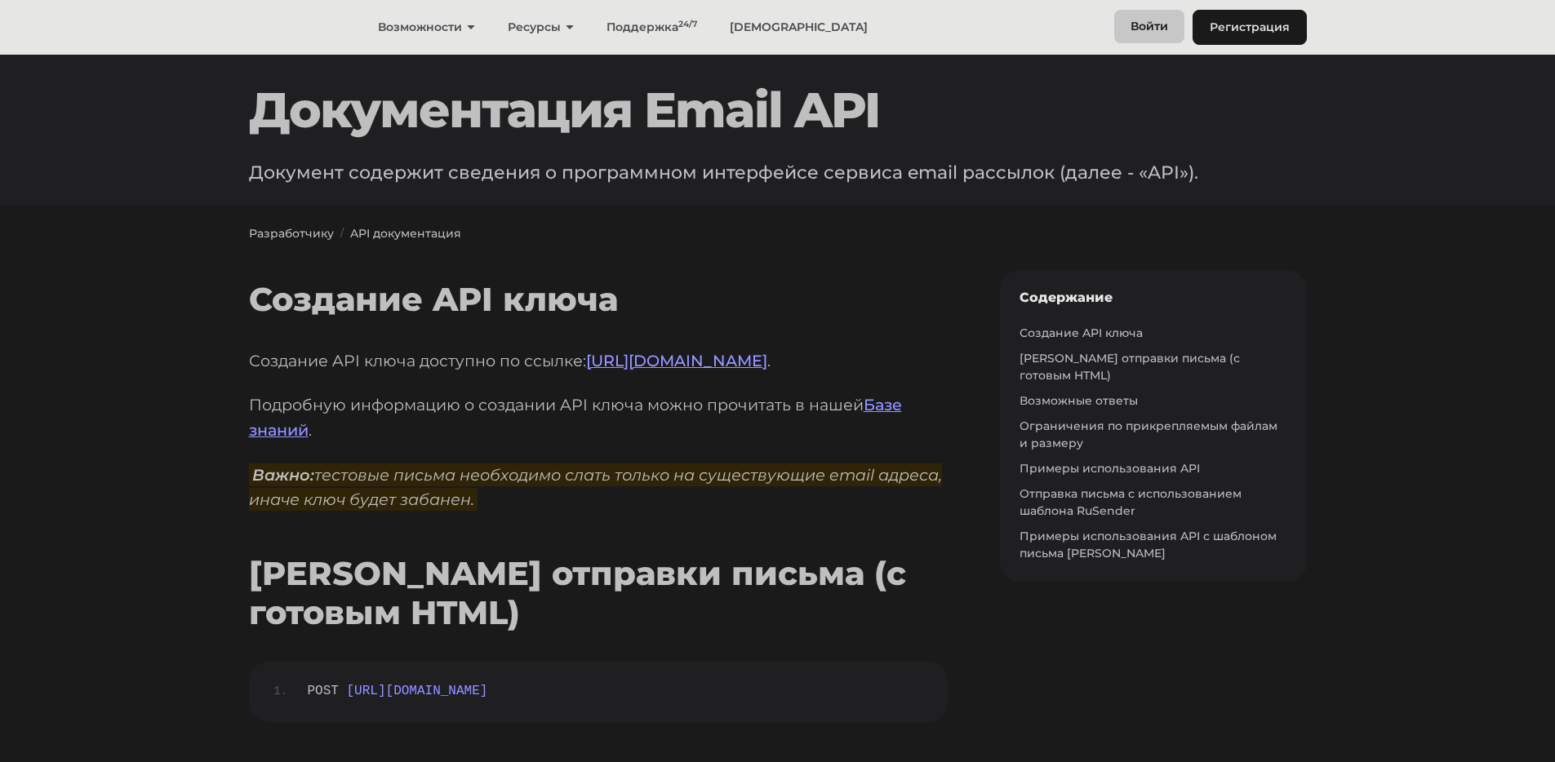
click at [1150, 25] on link "Войти" at bounding box center [1149, 26] width 70 height 33
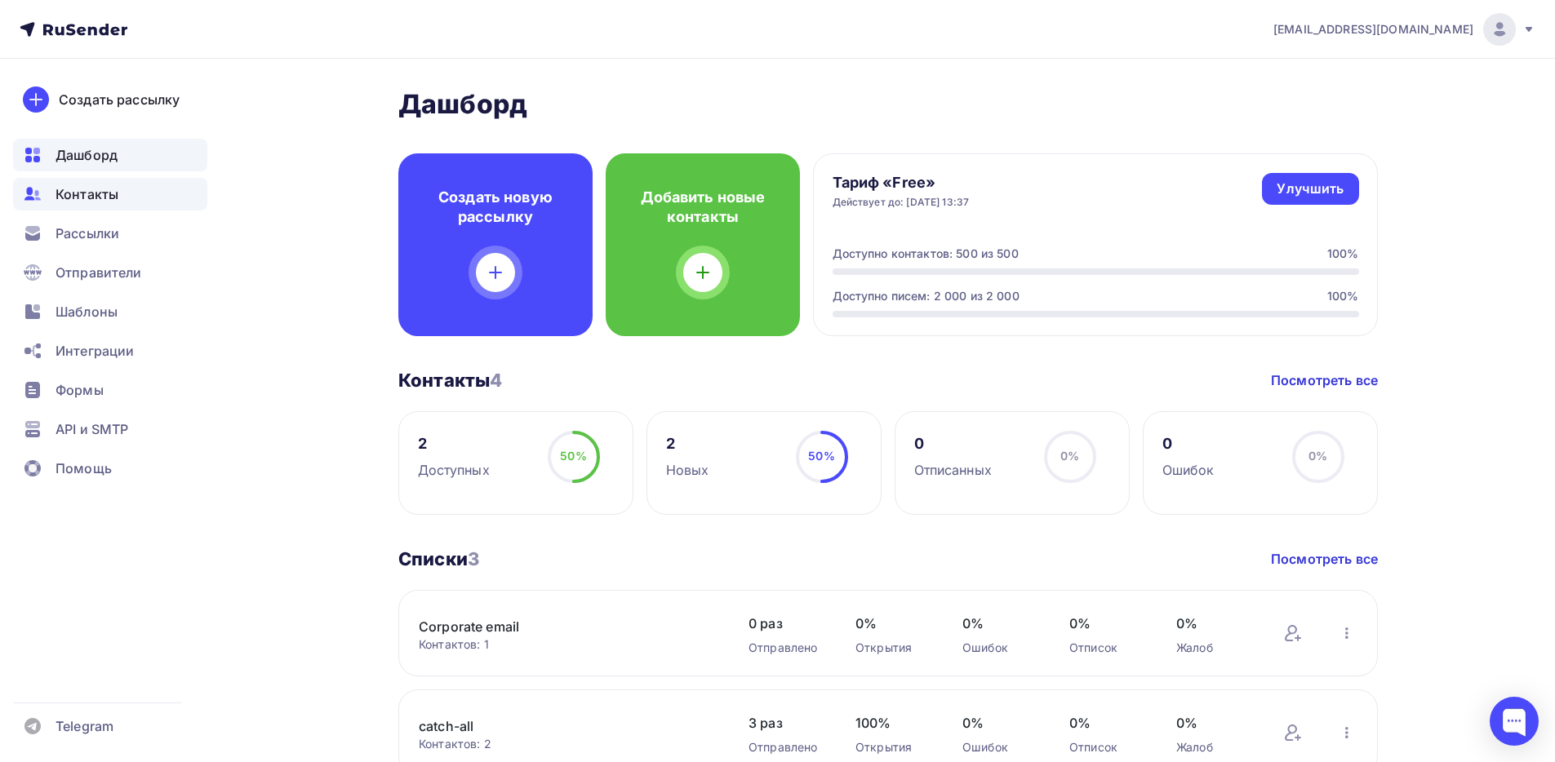
click at [104, 198] on span "Контакты" at bounding box center [87, 194] width 63 height 20
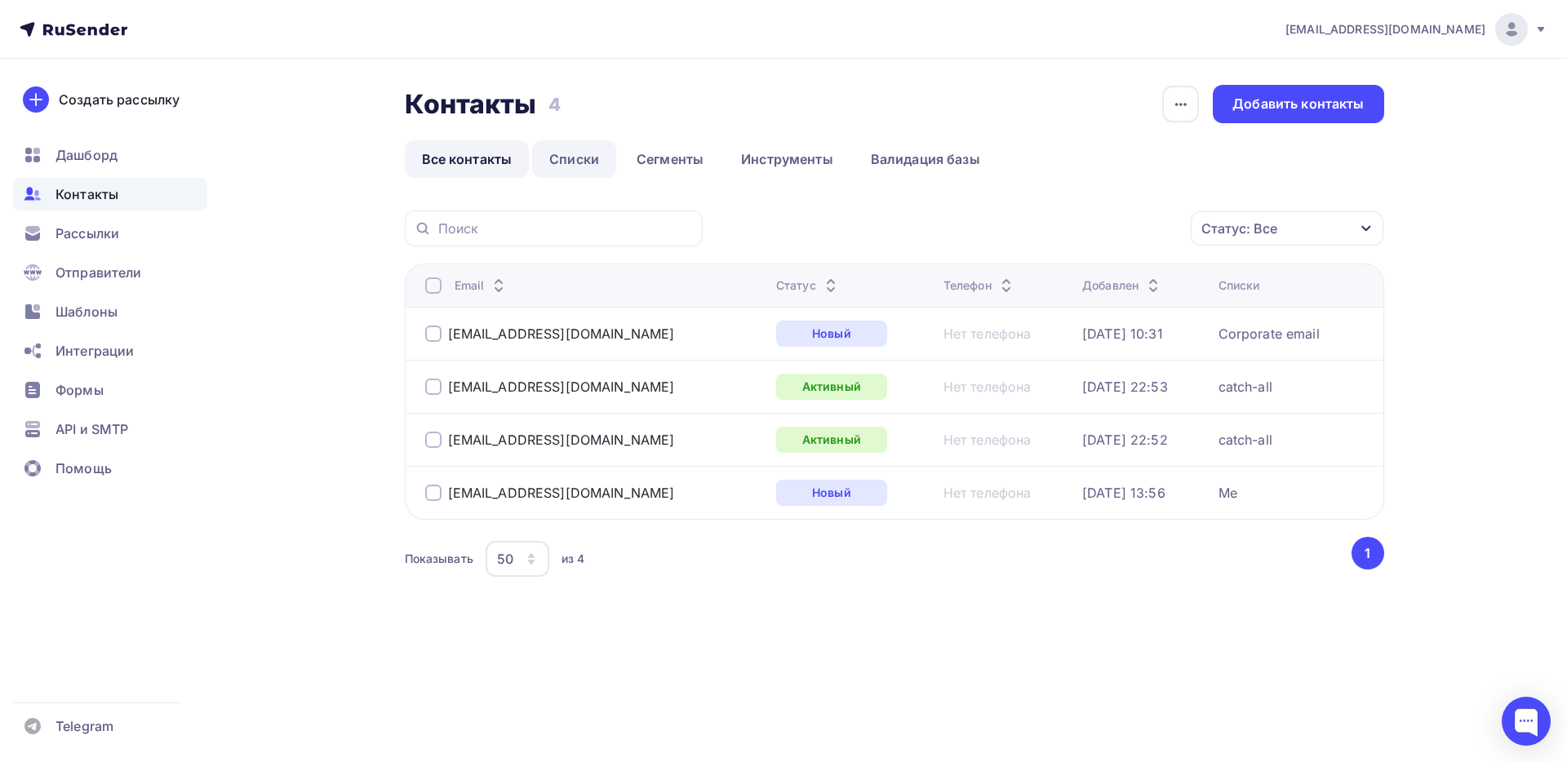
drag, startPoint x: 585, startPoint y: 158, endPoint x: 589, endPoint y: 166, distance: 9.1
click at [586, 158] on link "Списки" at bounding box center [574, 159] width 84 height 38
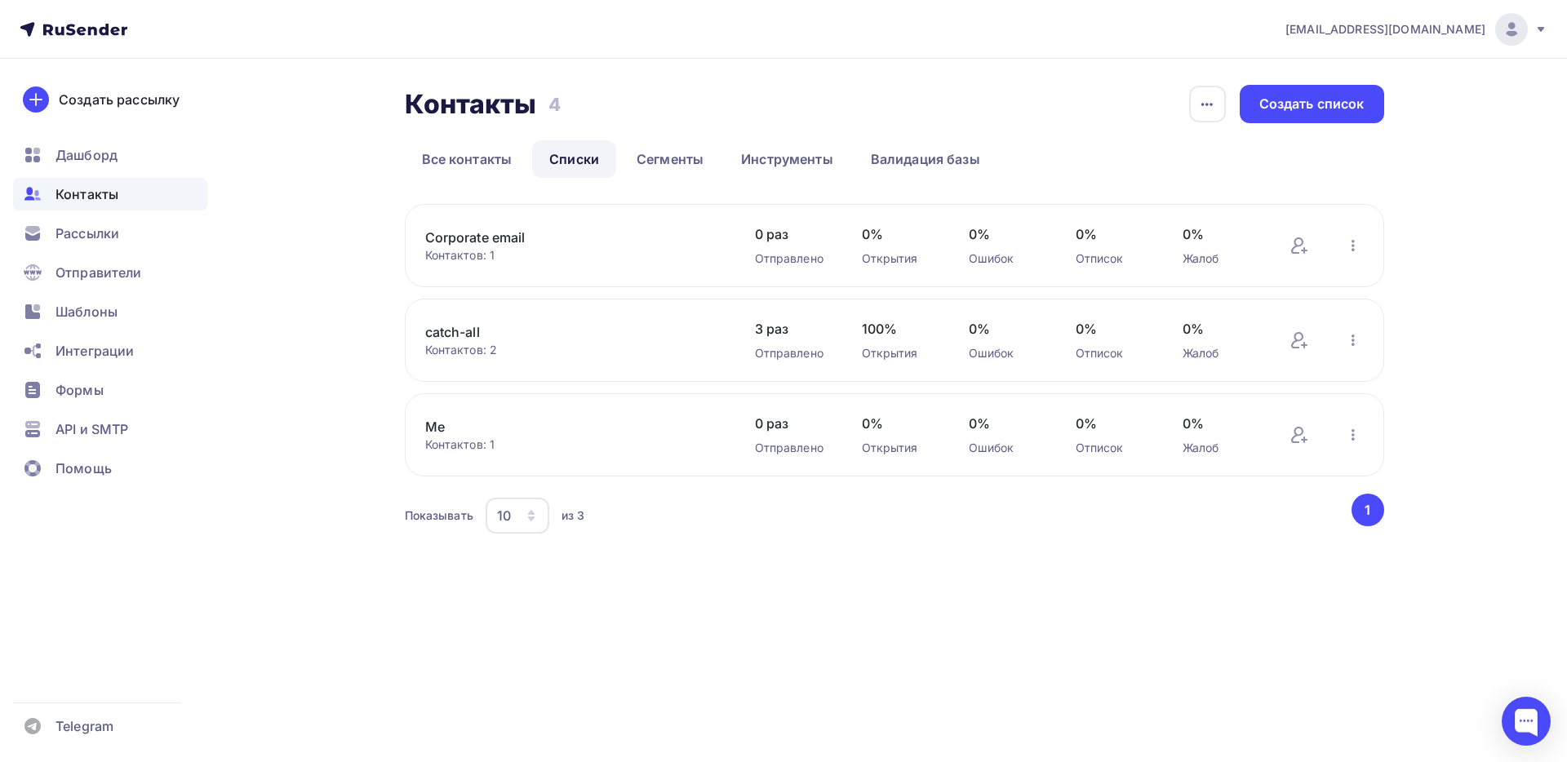
click at [451, 328] on link "catch-all" at bounding box center [564, 332] width 278 height 20
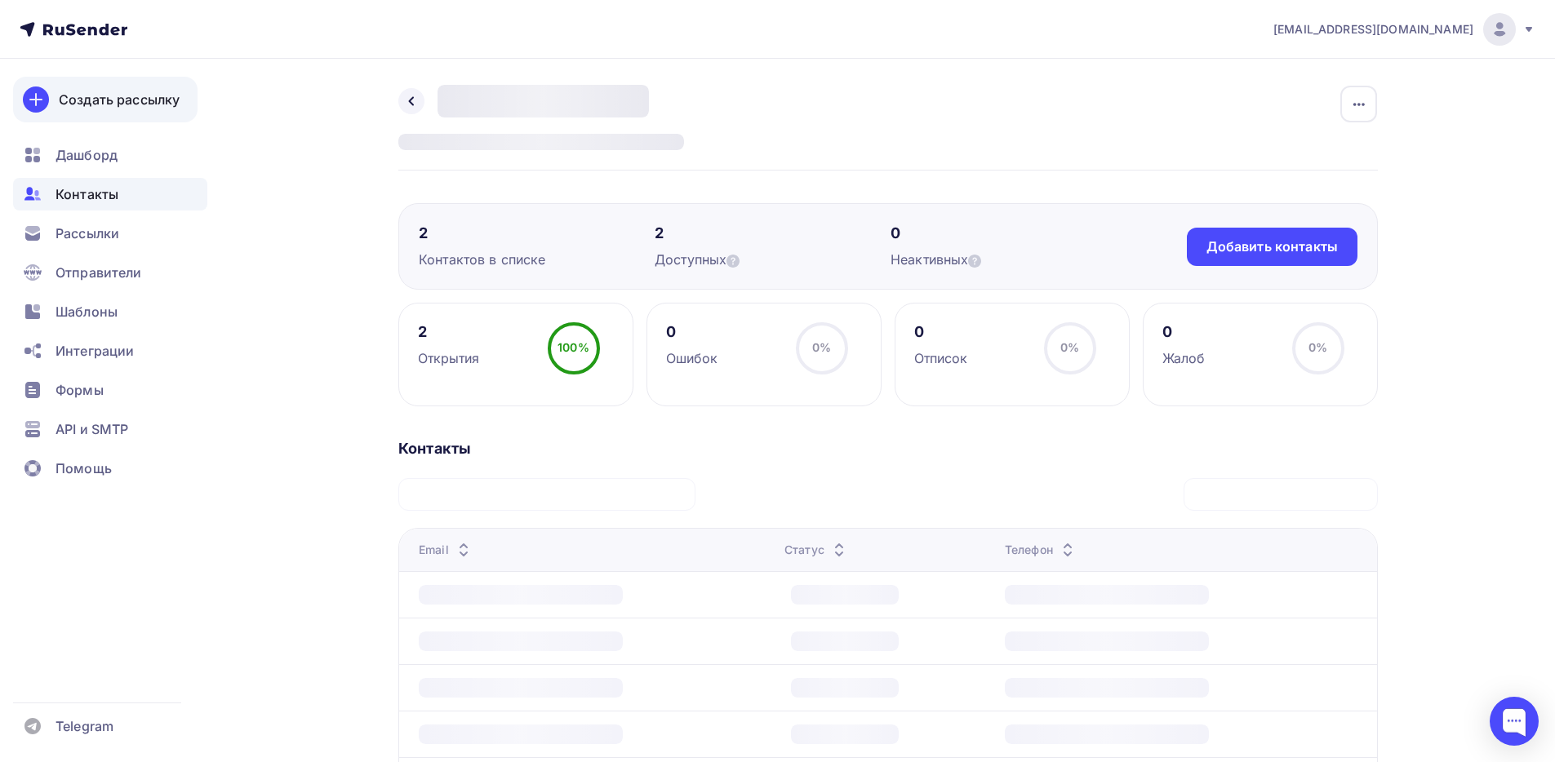
click at [106, 105] on div "Создать рассылку" at bounding box center [119, 100] width 121 height 20
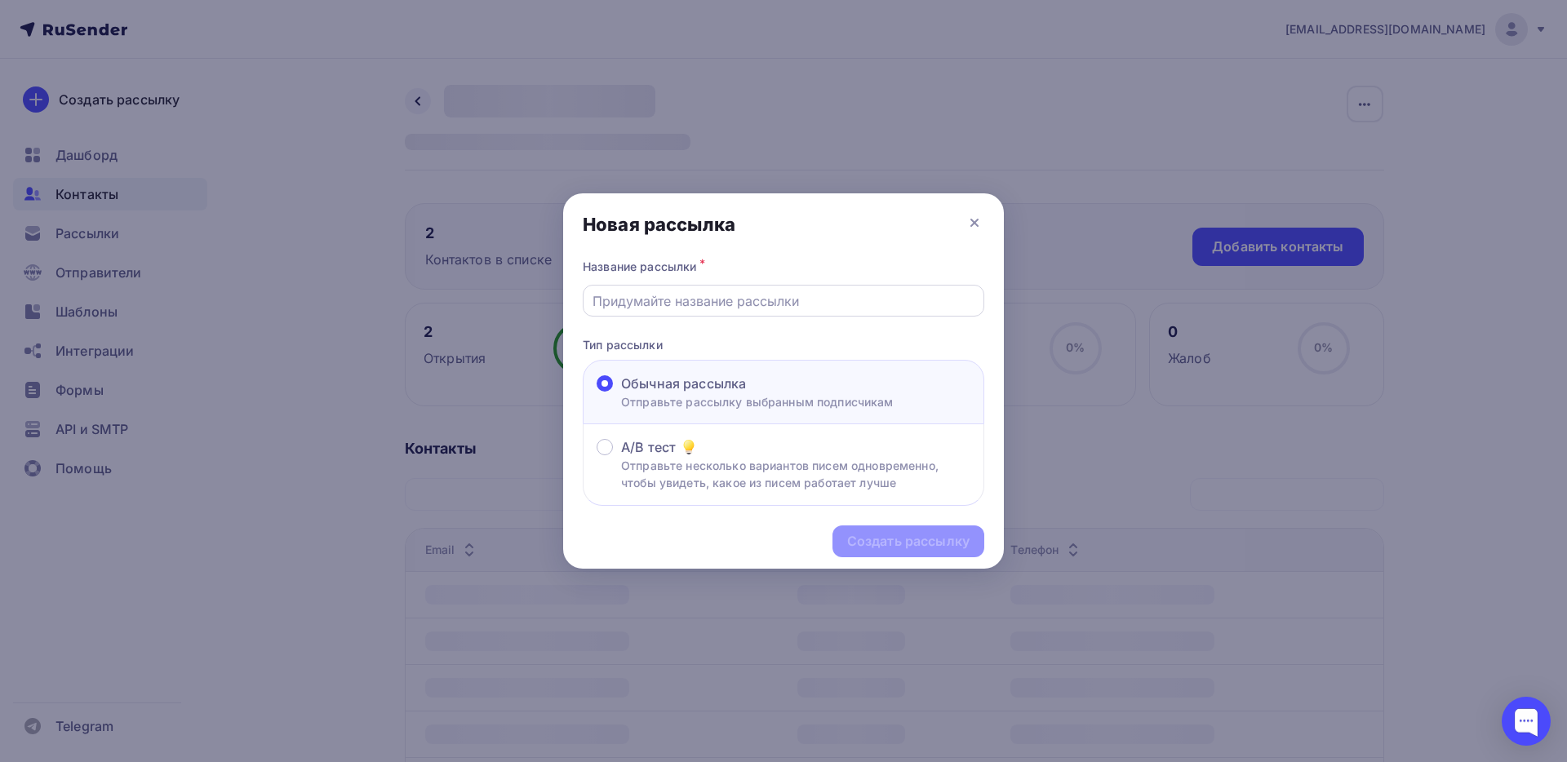
click at [652, 305] on input "text" at bounding box center [784, 301] width 383 height 20
click at [566, 313] on div "Название рассылки * Тип рассылки Обычная рассылка Отправьте рассылку выбранным …" at bounding box center [783, 381] width 441 height 251
click at [108, 175] on div at bounding box center [783, 381] width 1567 height 762
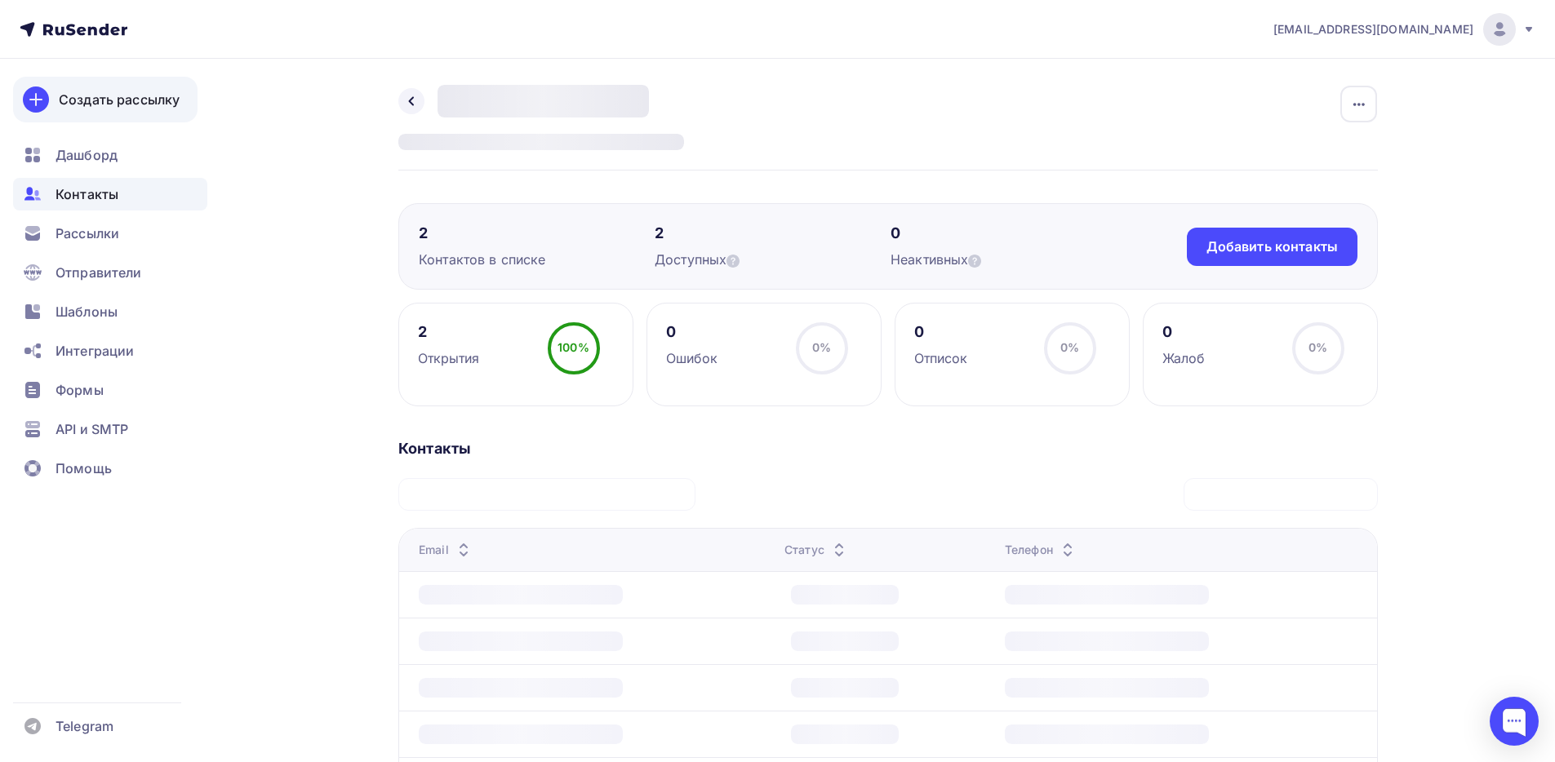
click at [156, 106] on div "Создать рассылку" at bounding box center [119, 100] width 121 height 20
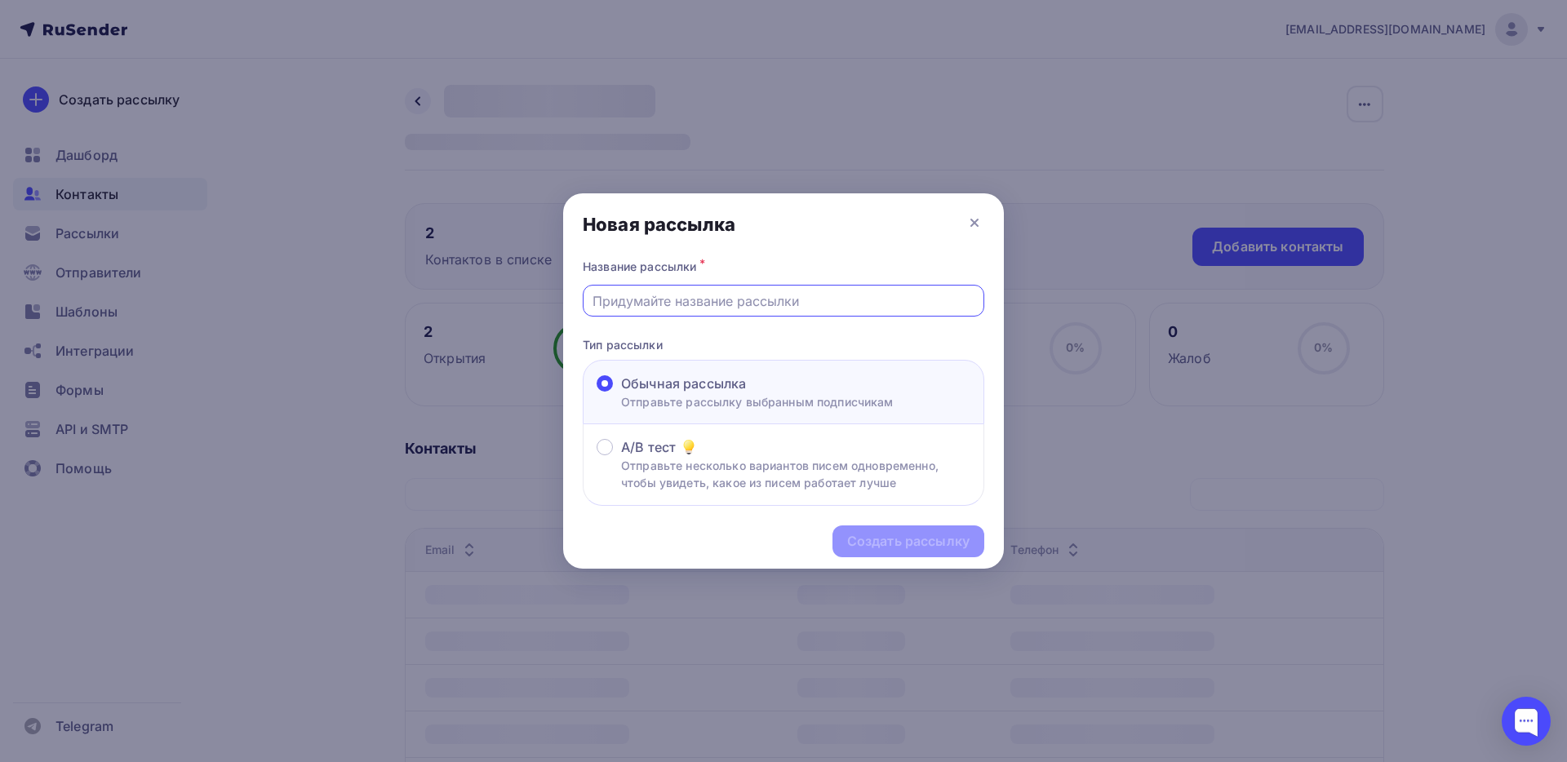
click at [673, 309] on input "text" at bounding box center [784, 301] width 383 height 20
type input "test delete dmd"
click at [866, 549] on div "Создать рассылку" at bounding box center [908, 541] width 122 height 19
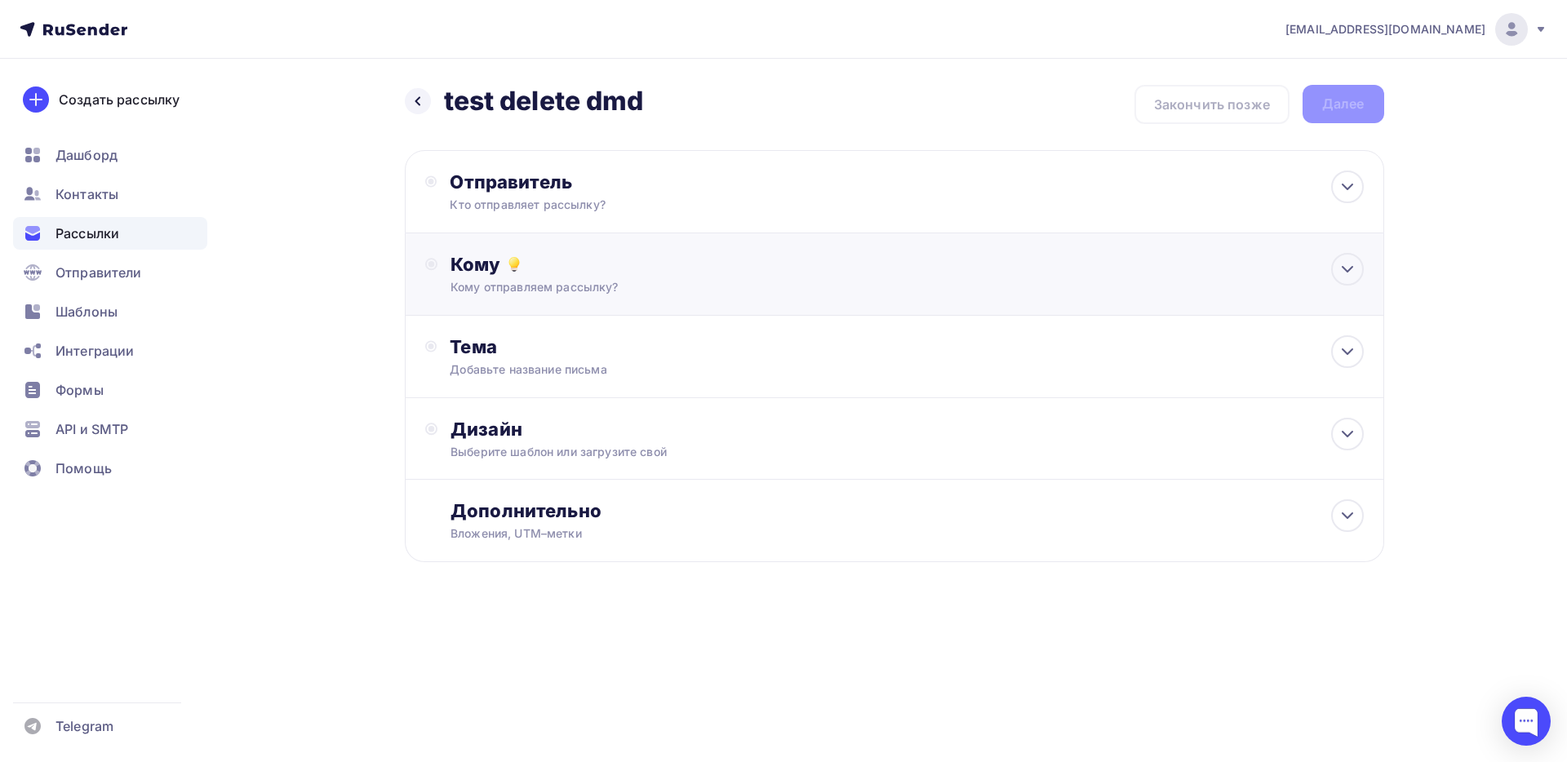
click at [552, 276] on div "Кому Кому отправляем рассылку? Списки получателей Выберите список Все списки id…" at bounding box center [907, 274] width 913 height 42
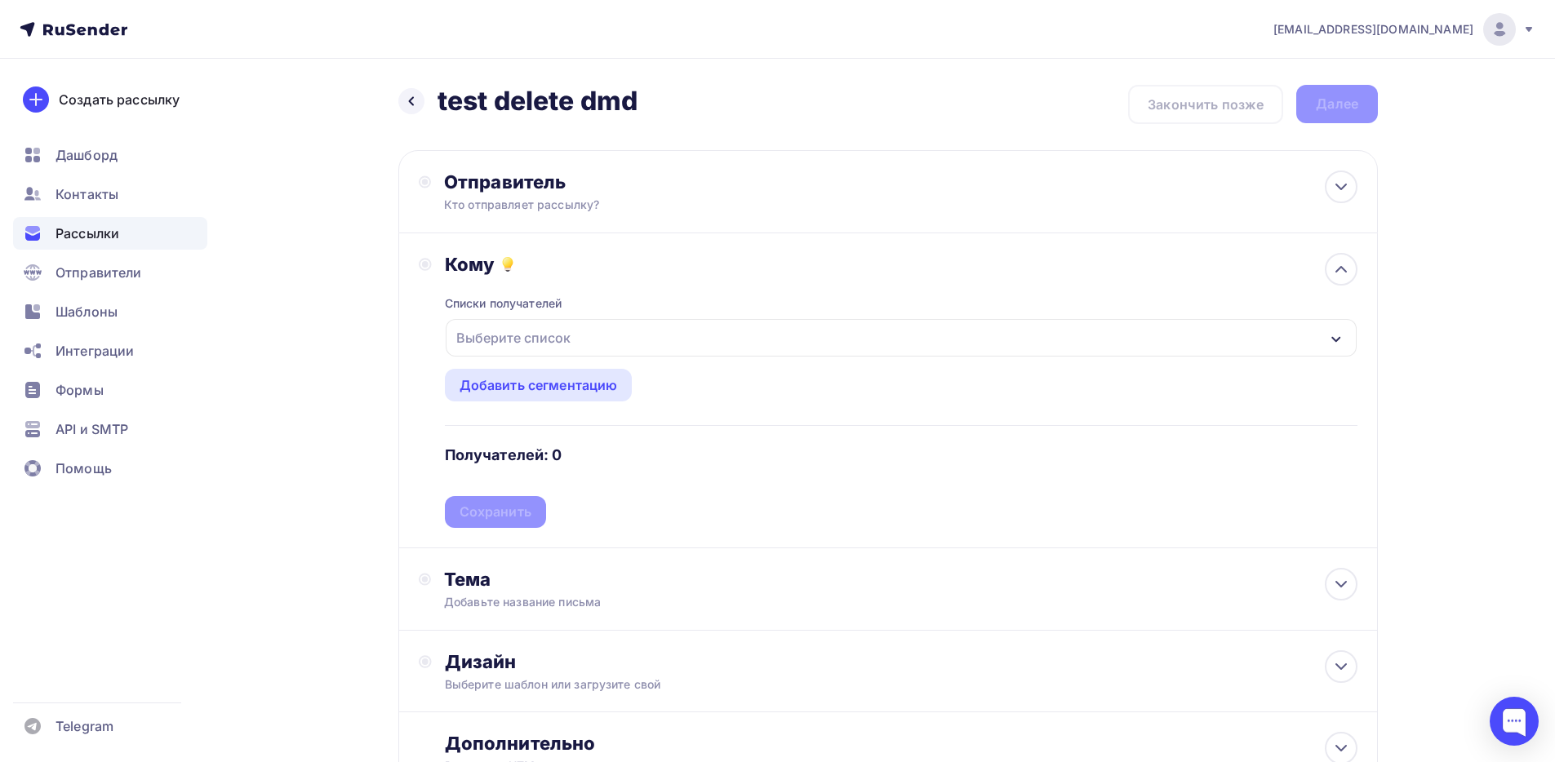
click at [547, 331] on div "Выберите список" at bounding box center [513, 337] width 127 height 29
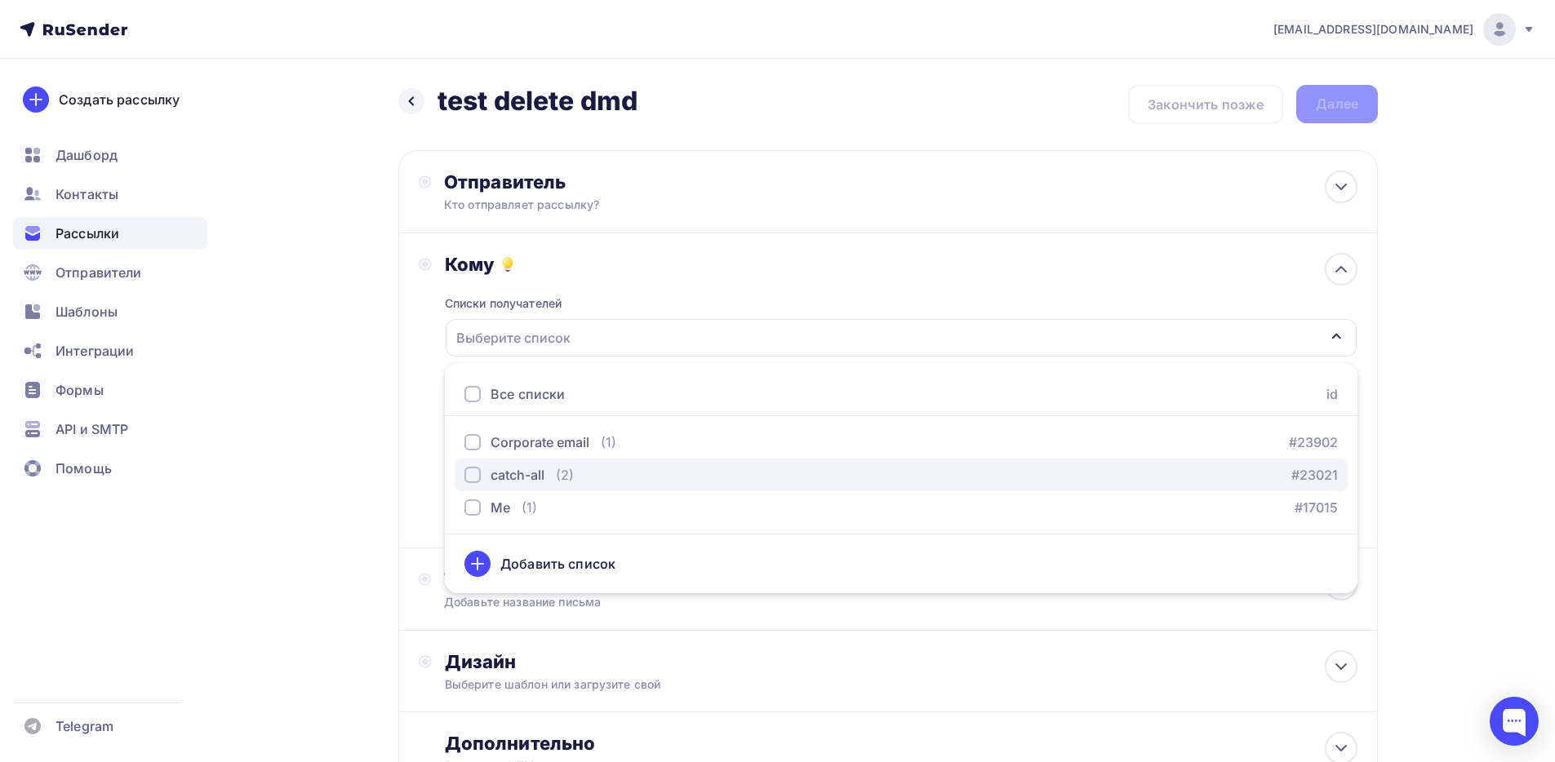
click at [532, 477] on div "catch-all" at bounding box center [518, 475] width 54 height 20
click at [367, 530] on div "Назад test delete dmd test delete dmd Закончить позже Далее Отправитель Кто отп…" at bounding box center [778, 480] width 1338 height 842
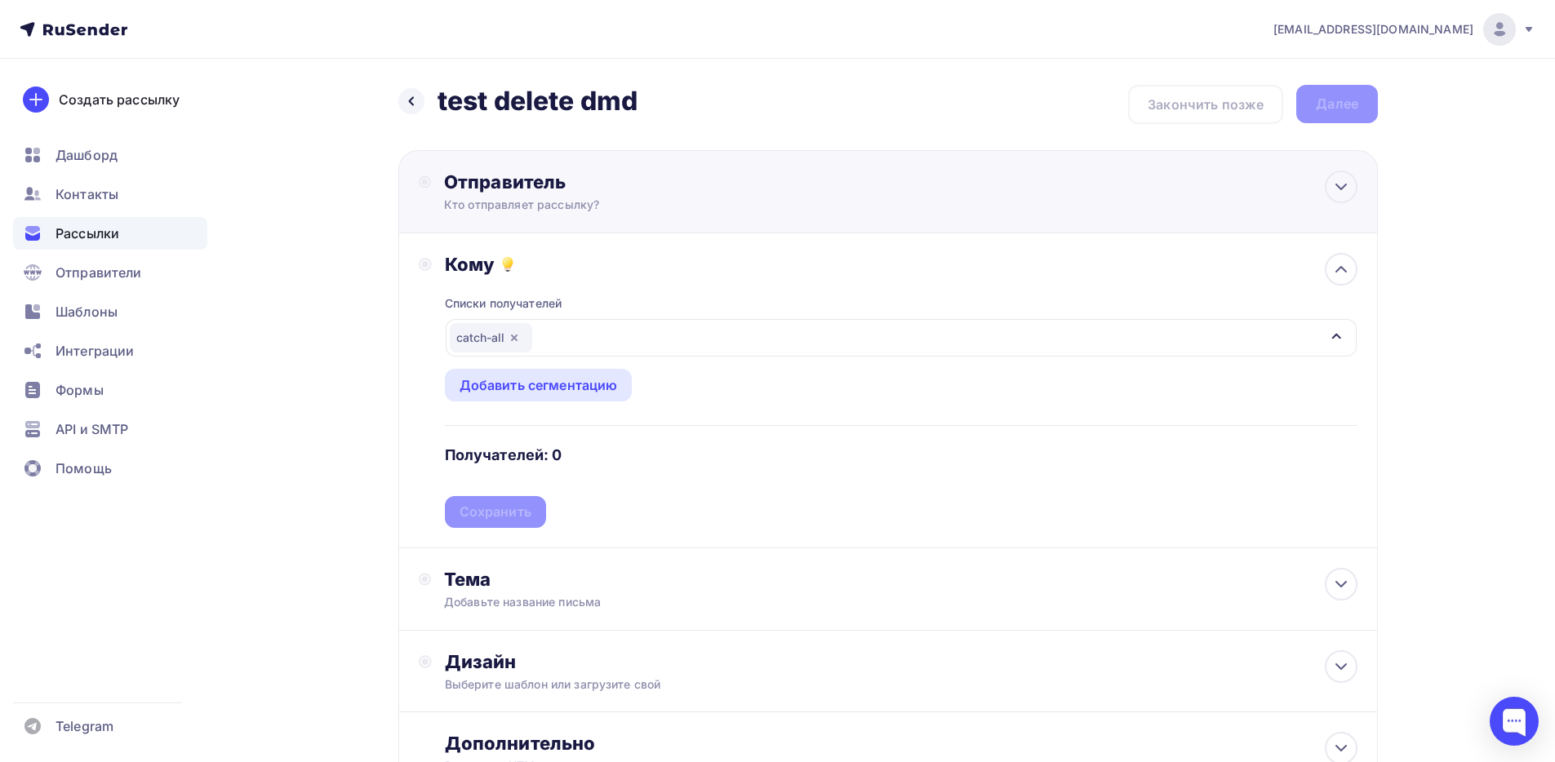
click at [541, 206] on div "Кто отправляет рассылку?" at bounding box center [603, 205] width 318 height 16
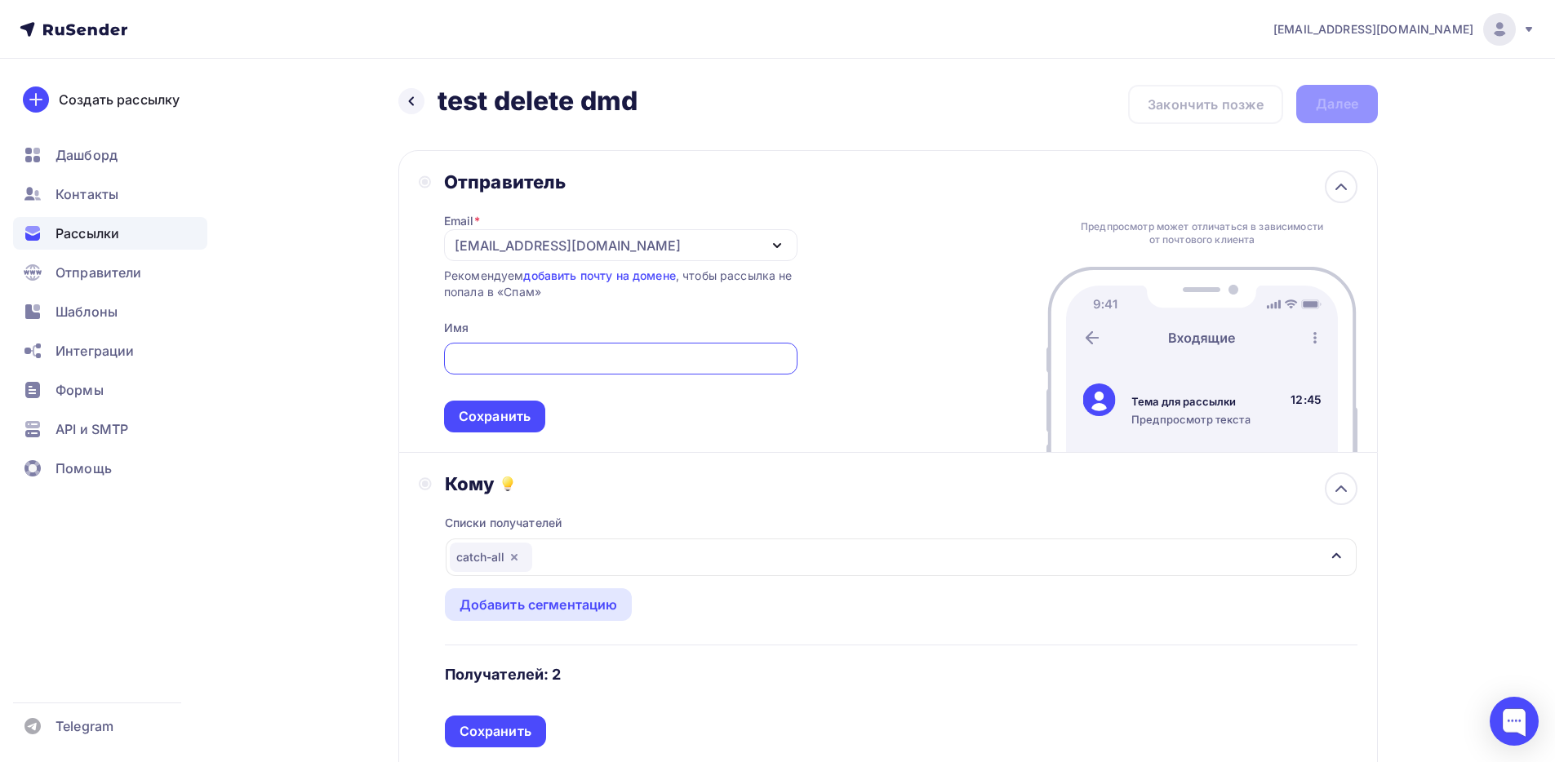
click at [491, 358] on input "text" at bounding box center [620, 359] width 335 height 20
click at [588, 253] on div "[EMAIL_ADDRESS][DOMAIN_NAME]" at bounding box center [568, 246] width 226 height 20
click at [340, 300] on div "Назад test delete dmd test delete dmd Закончить позже Далее Отправитель Email *…" at bounding box center [778, 589] width 1338 height 1061
click at [483, 403] on div "Сохранить" at bounding box center [494, 417] width 101 height 32
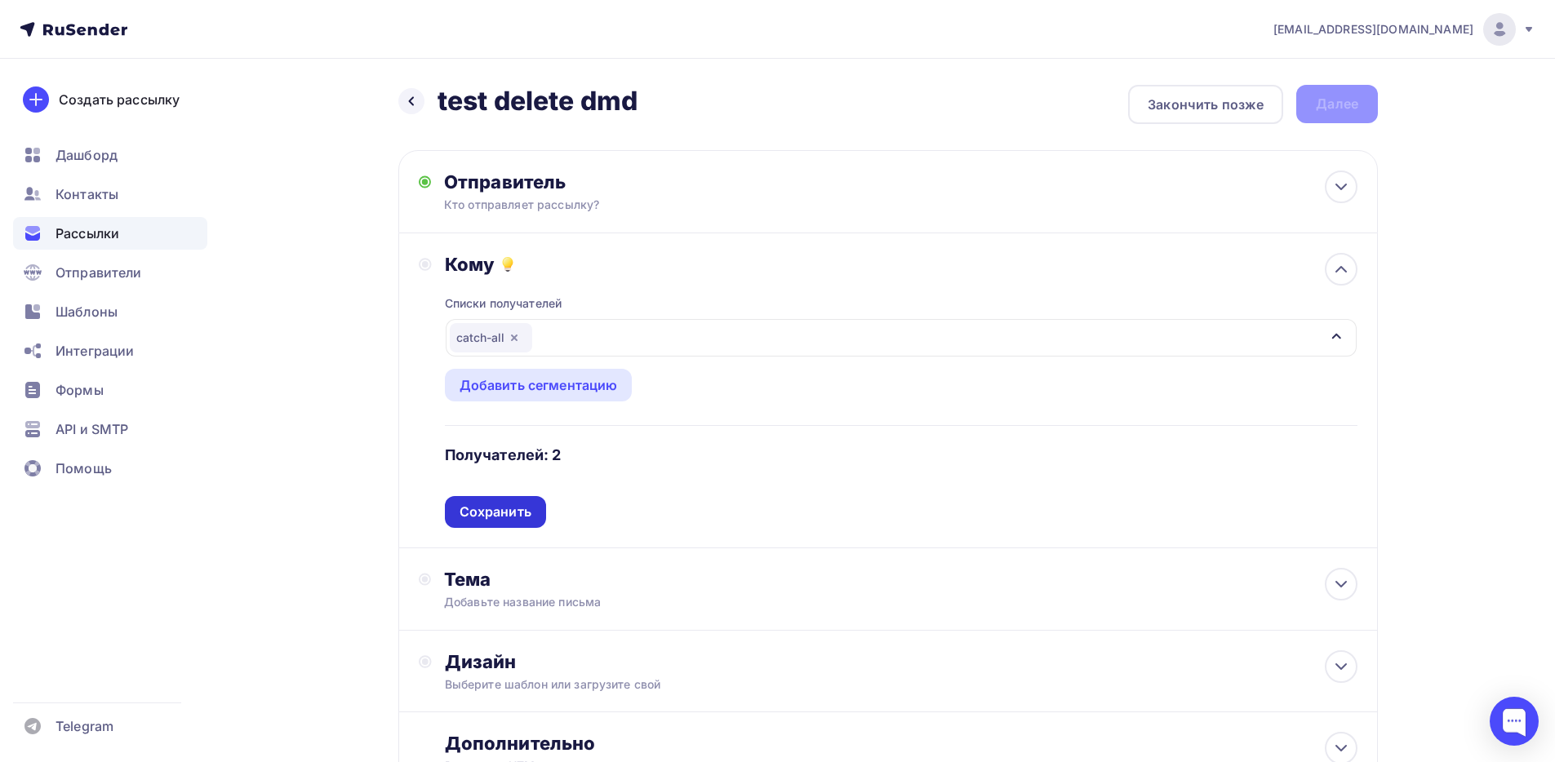
click at [491, 511] on div "Сохранить" at bounding box center [496, 512] width 72 height 19
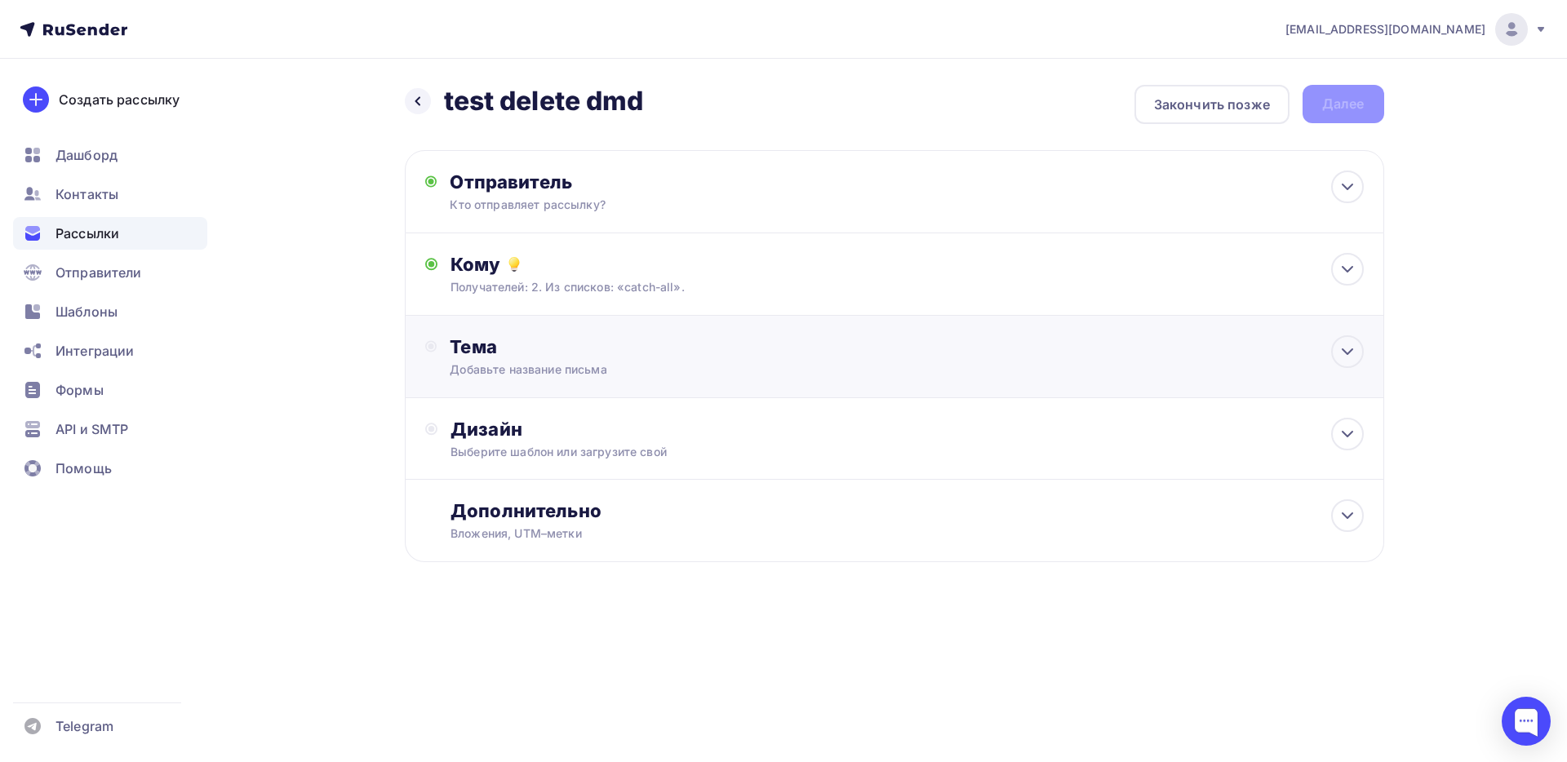
click at [518, 354] on div "Тема" at bounding box center [611, 347] width 322 height 23
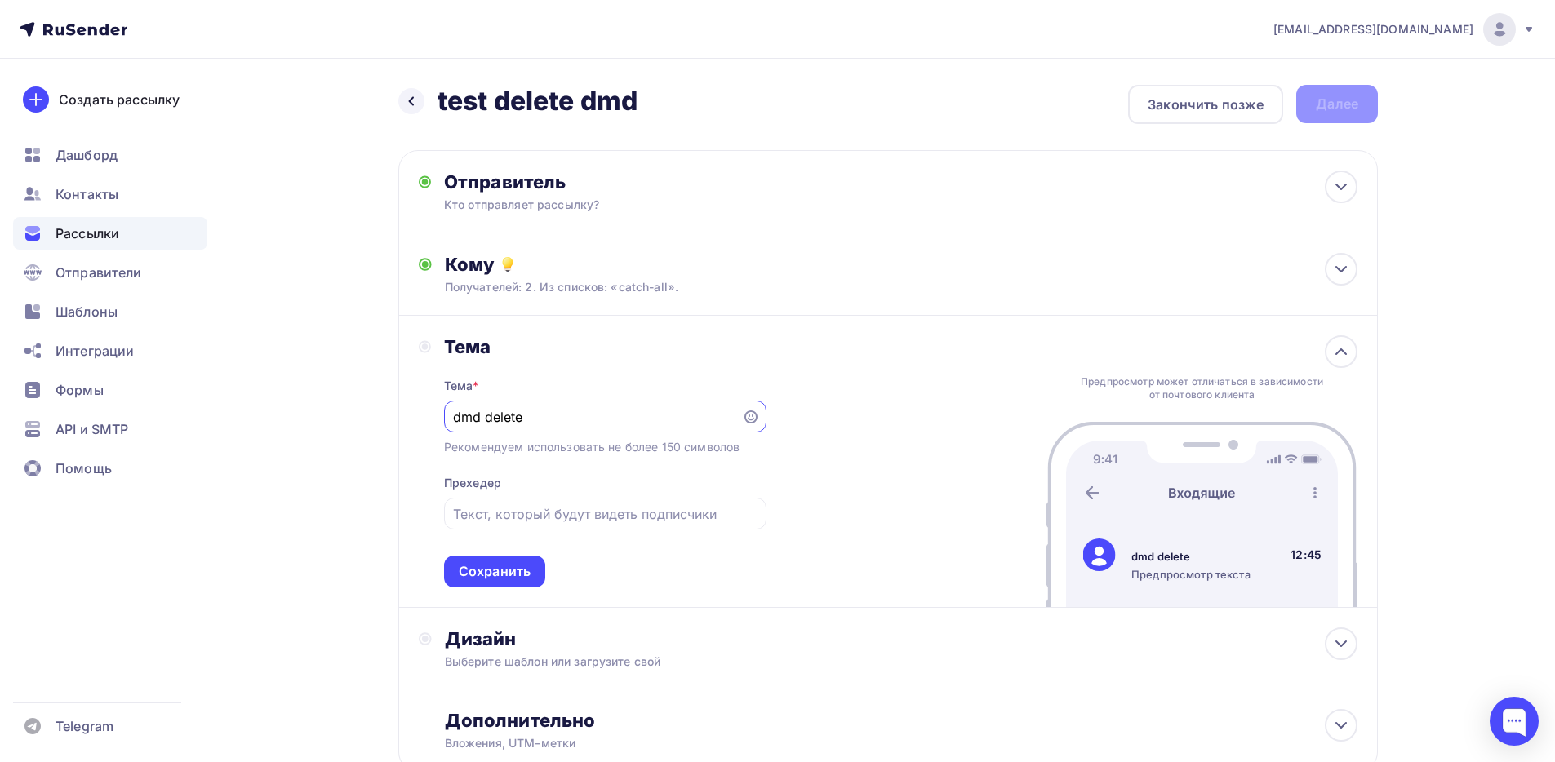
type input "dmd delete"
click at [483, 567] on div "Сохранить" at bounding box center [495, 571] width 72 height 19
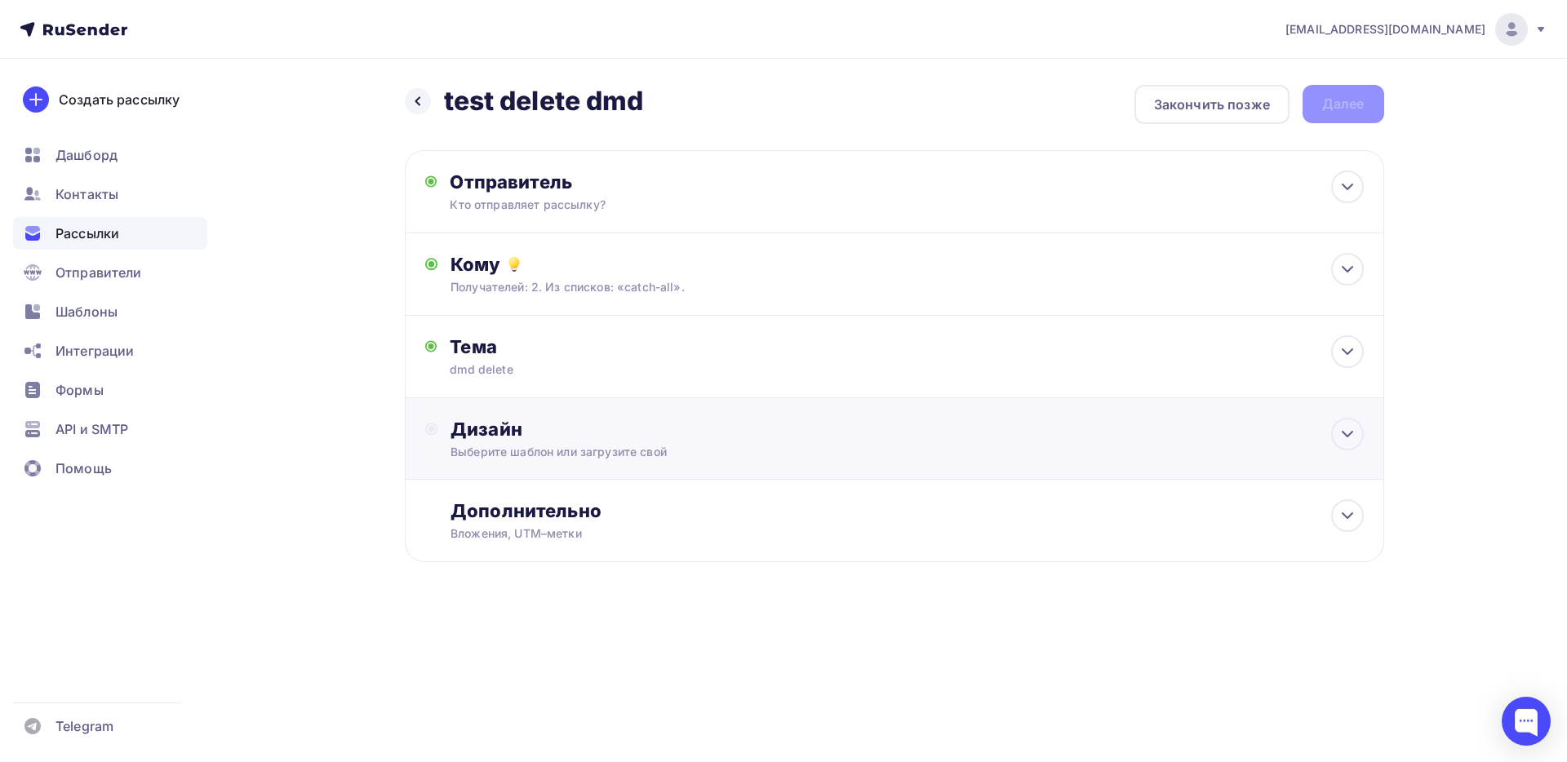
click at [512, 440] on div "Дизайн" at bounding box center [907, 429] width 913 height 23
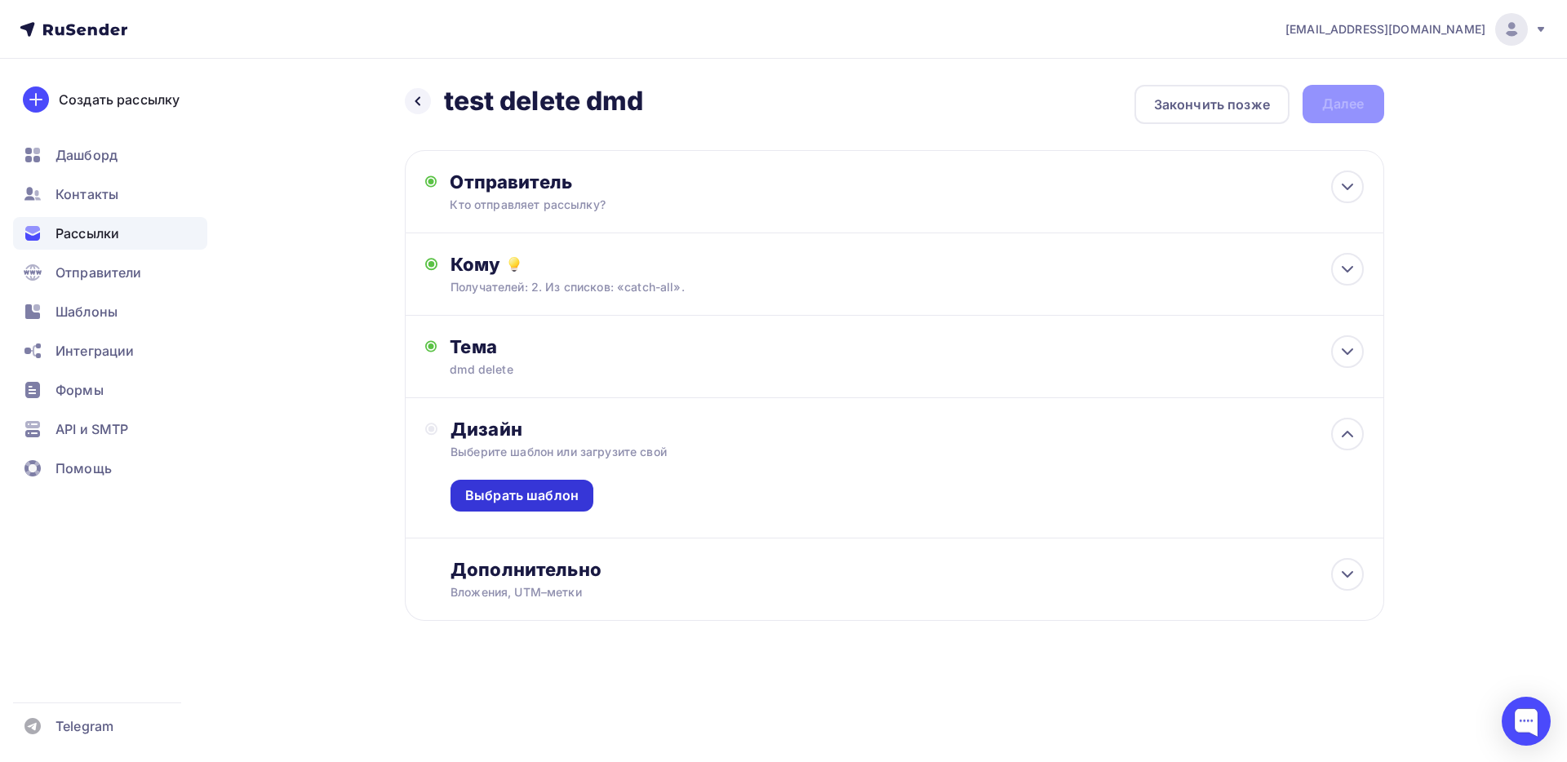
click at [504, 496] on div "Выбрать шаблон" at bounding box center [521, 496] width 113 height 19
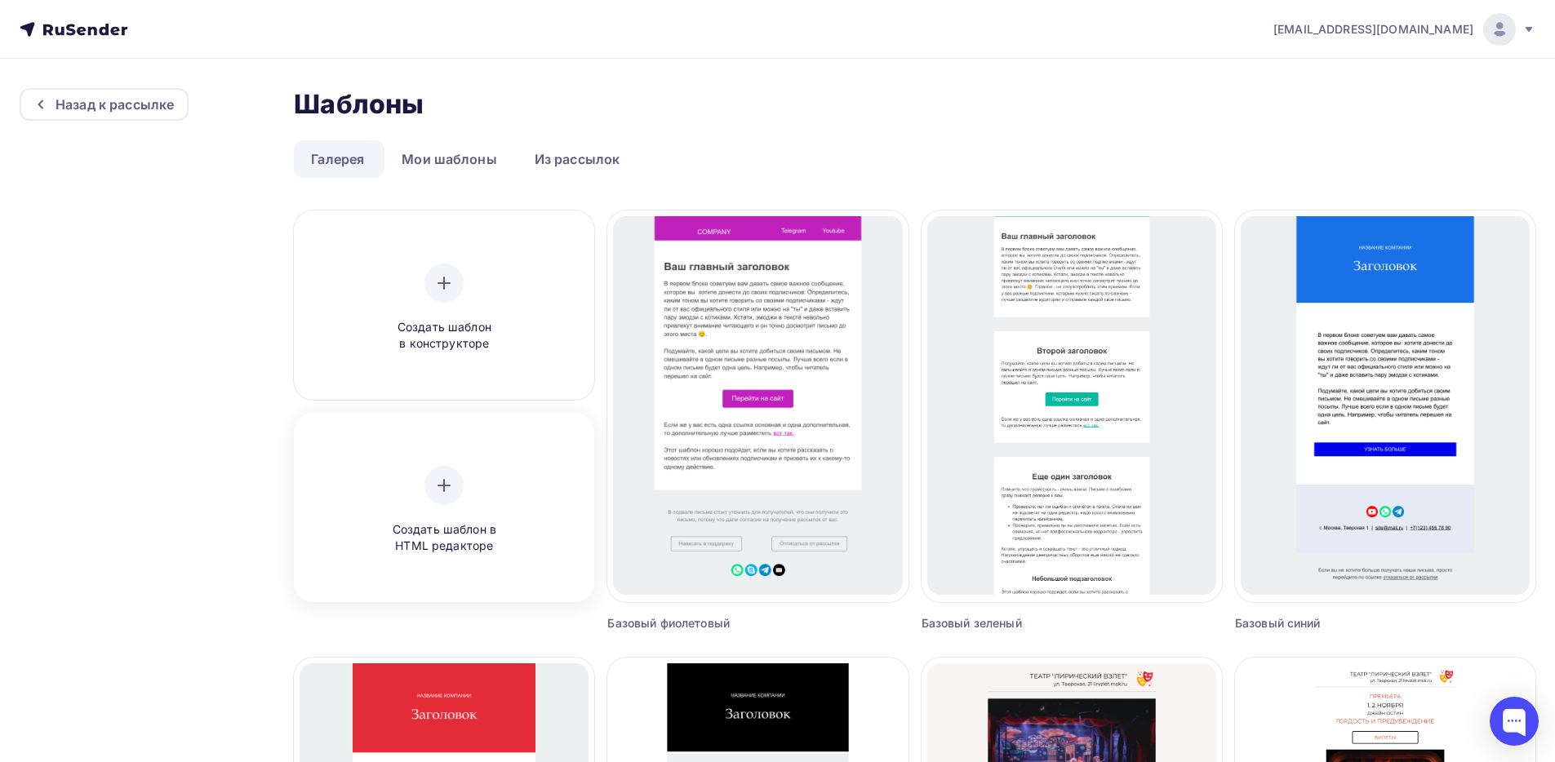
click at [464, 502] on div "Создать шаблон в HTML редакторе" at bounding box center [444, 510] width 155 height 89
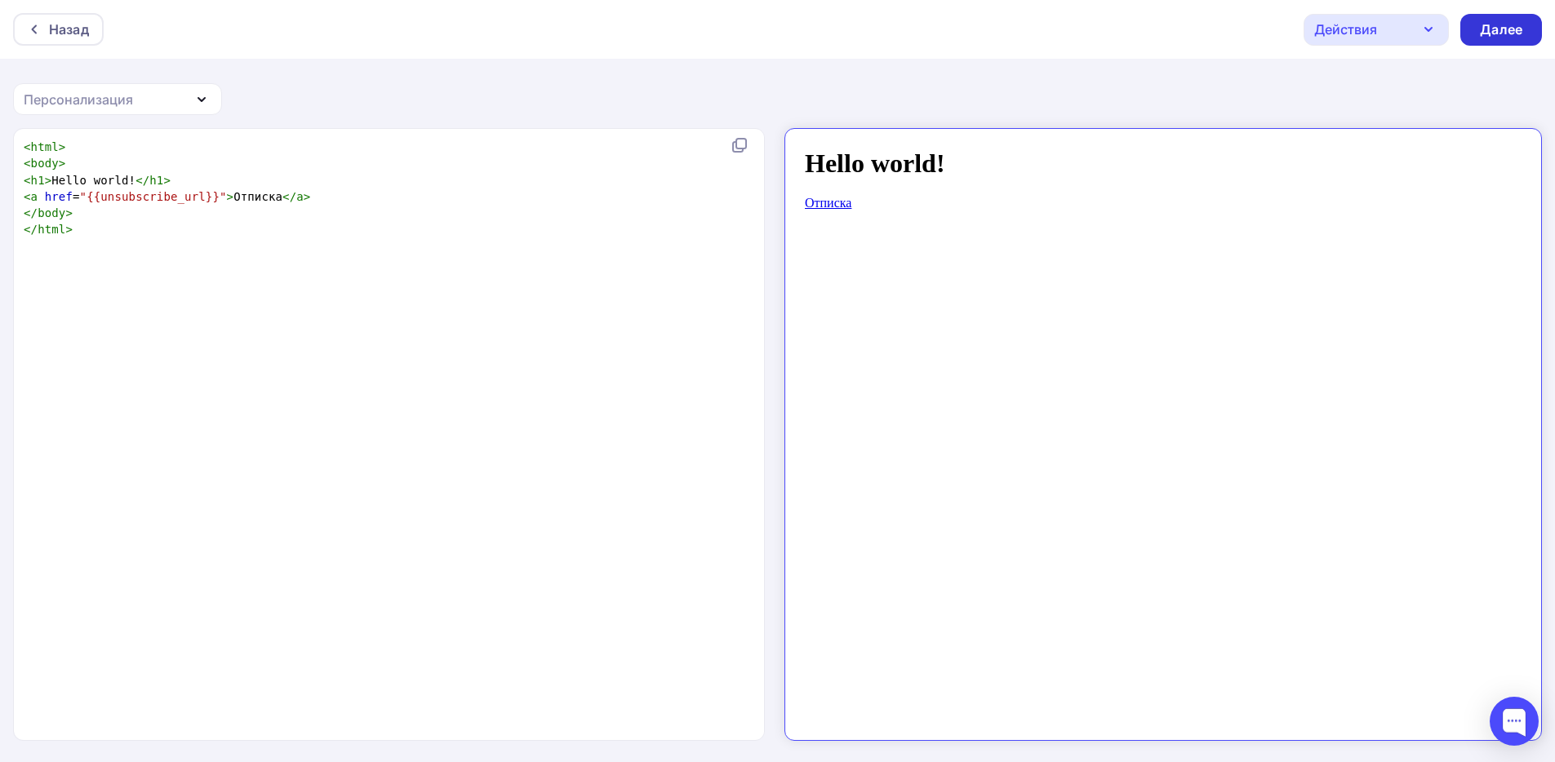
click at [1493, 24] on div "Далее" at bounding box center [1501, 29] width 42 height 19
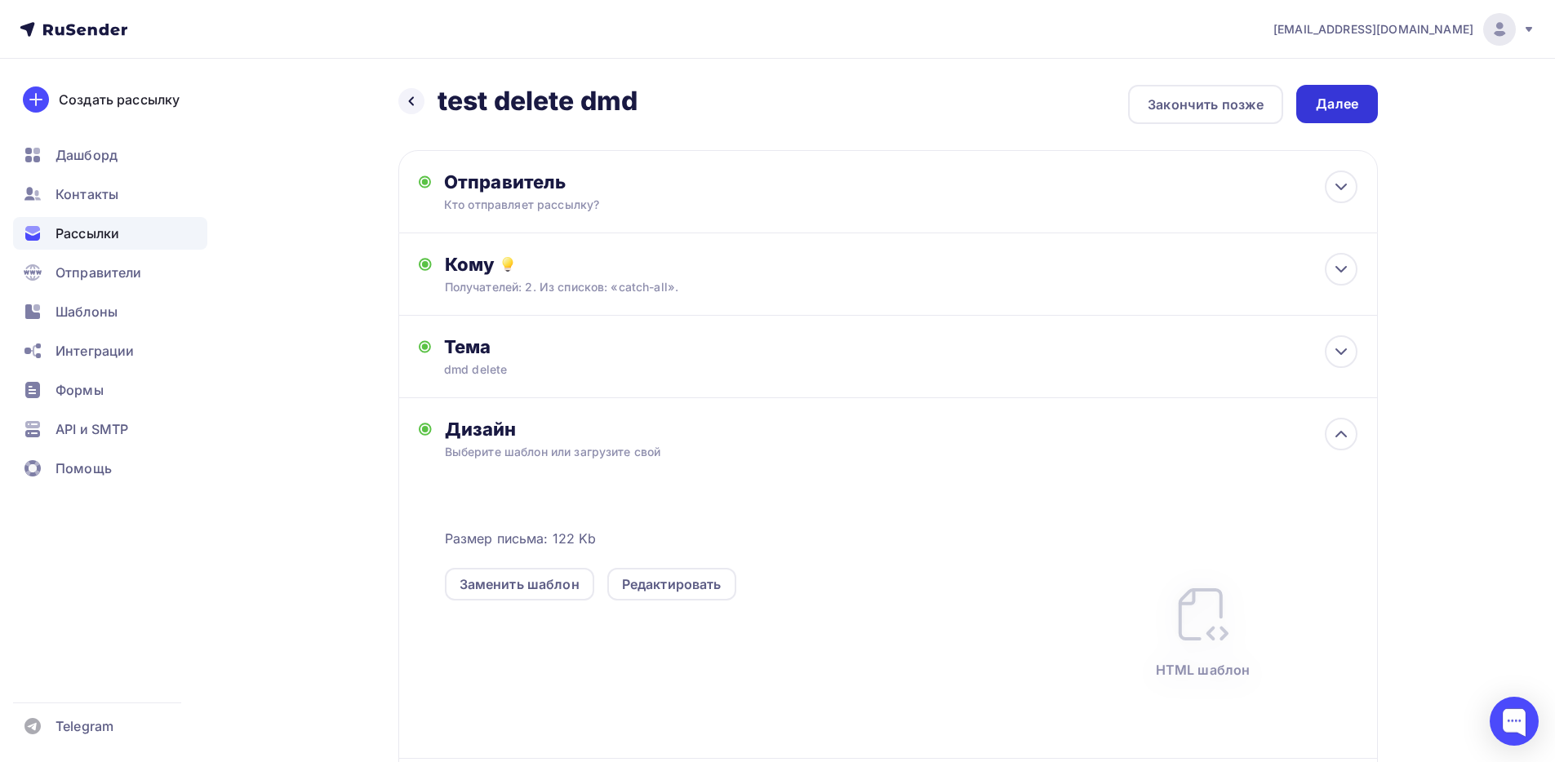
click at [1343, 98] on div "Далее" at bounding box center [1337, 104] width 42 height 19
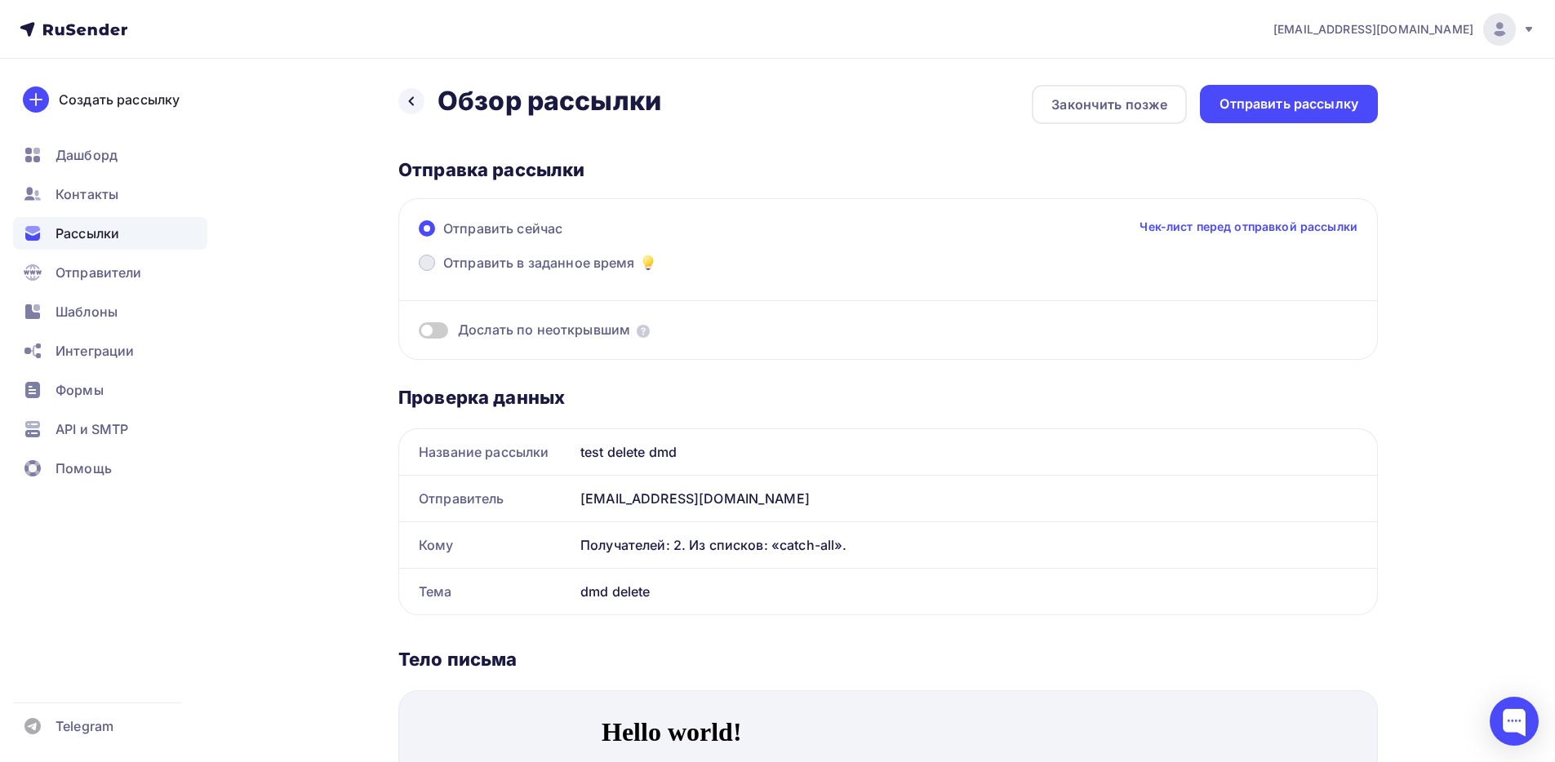
click at [434, 263] on span at bounding box center [427, 263] width 16 height 16
click at [443, 273] on input "Отправить в заданное время" at bounding box center [443, 273] width 0 height 0
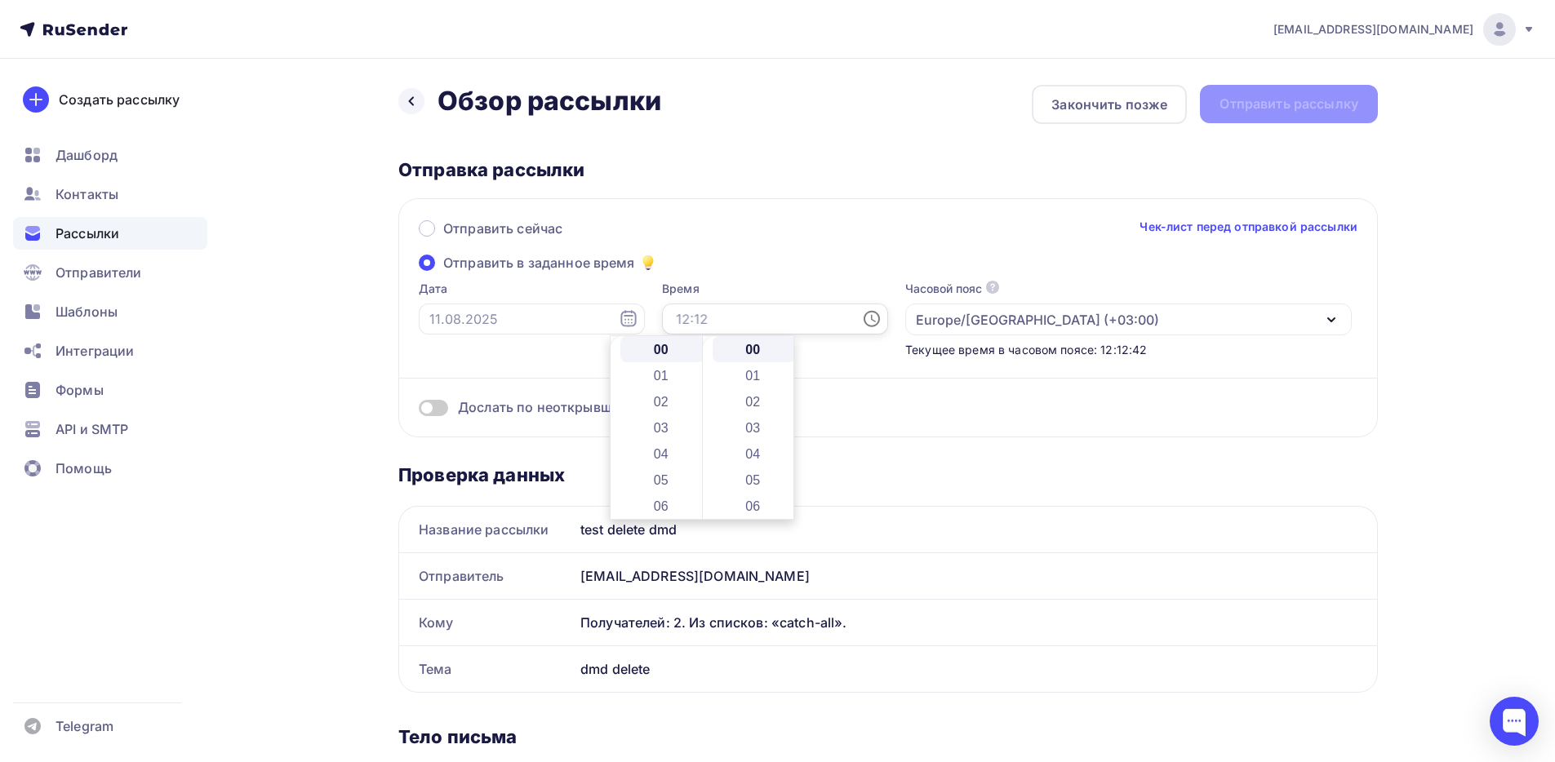
click at [694, 322] on input "text" at bounding box center [775, 319] width 226 height 31
click at [665, 393] on li "12" at bounding box center [662, 394] width 84 height 26
click at [753, 465] on li "15" at bounding box center [755, 469] width 84 height 26
type input "12:15"
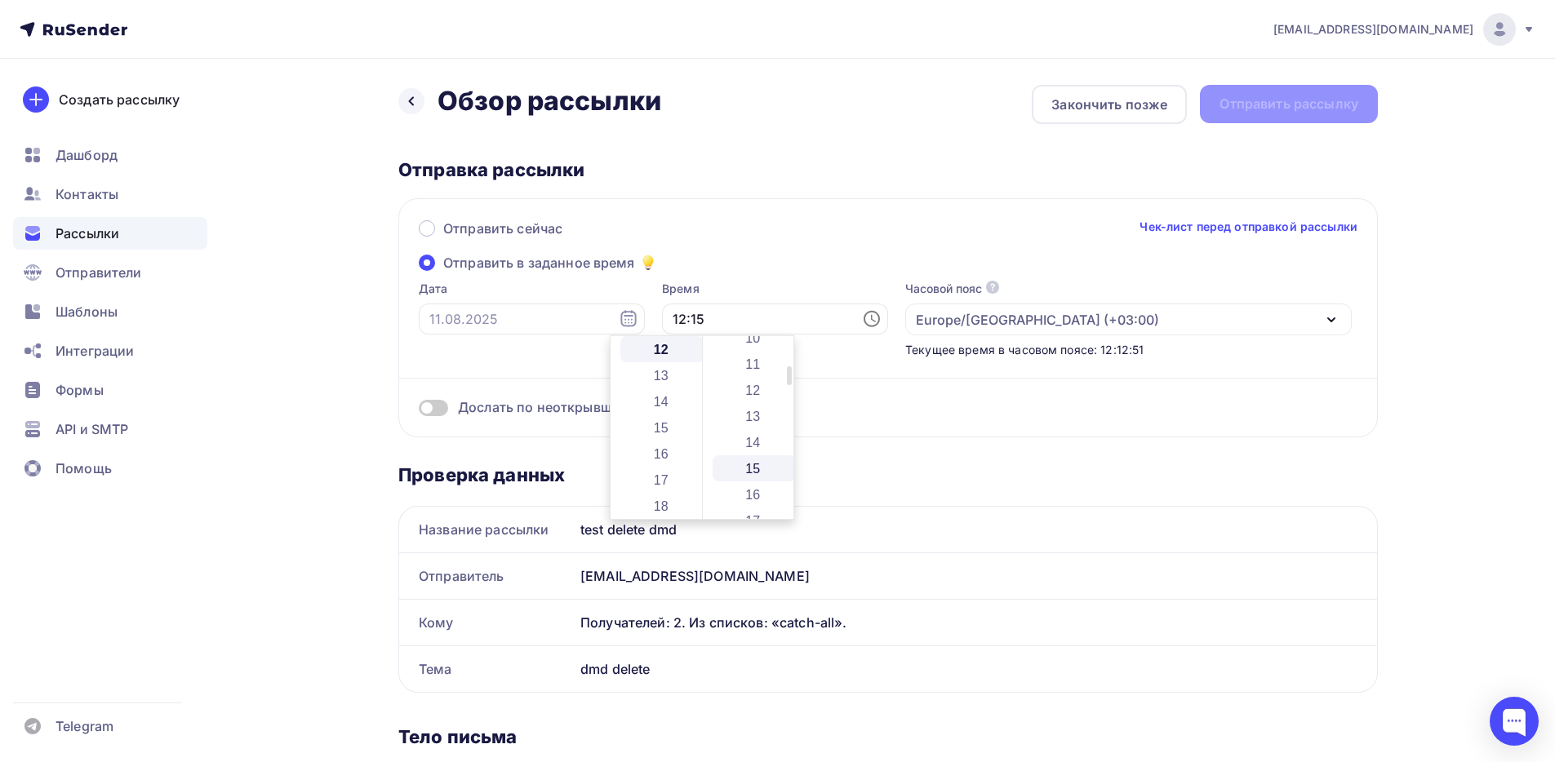
scroll to position [392, 0]
click at [948, 382] on div "Дослать по неоткрывшим" at bounding box center [888, 387] width 939 height 59
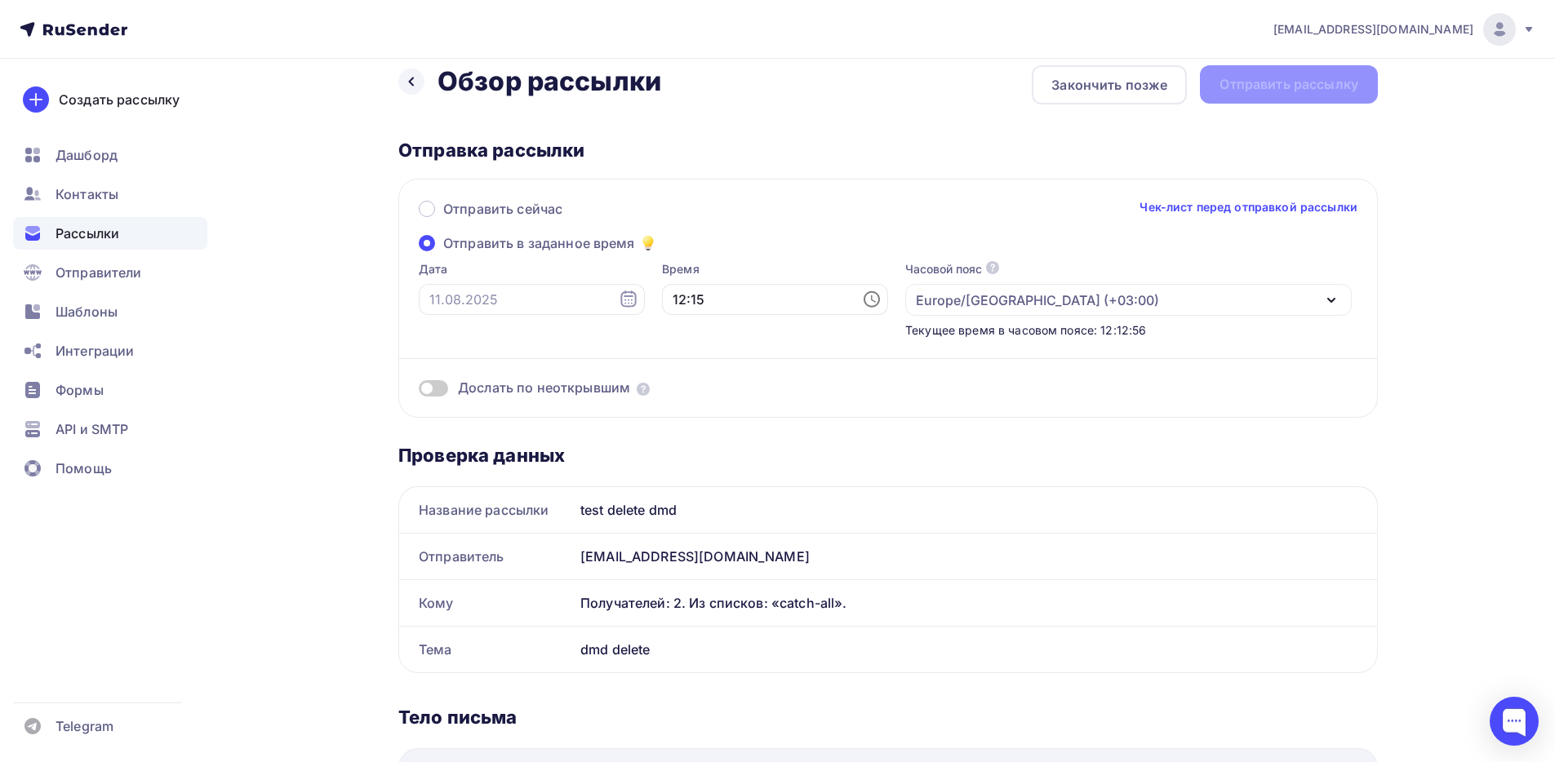
scroll to position [0, 0]
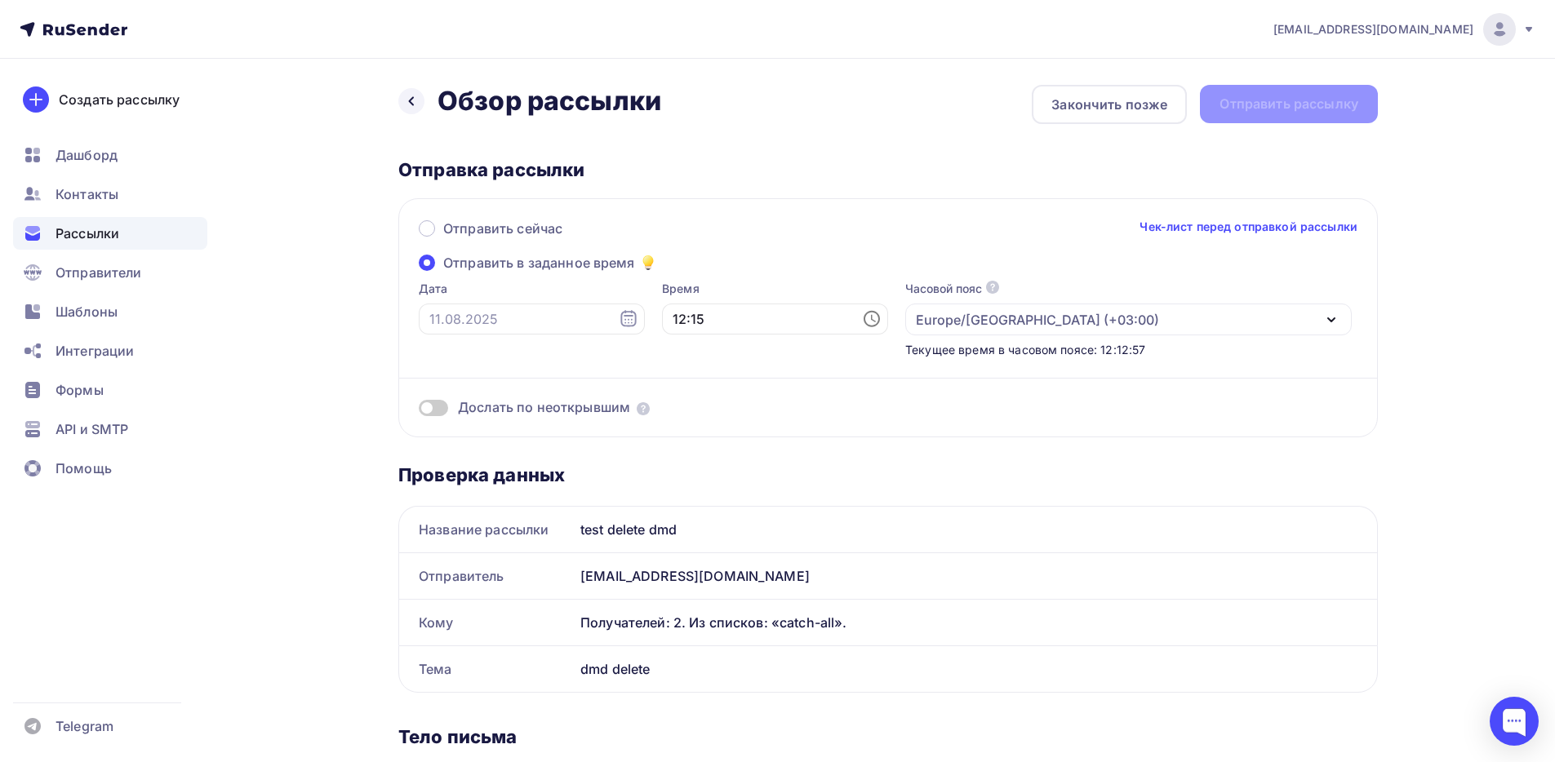
click at [331, 371] on div "Назад Обзор рассылки Обзор рассылки Закончить позже Отправить рассылку Отправка…" at bounding box center [778, 769] width 1338 height 1420
click at [510, 319] on input "text" at bounding box center [532, 319] width 226 height 31
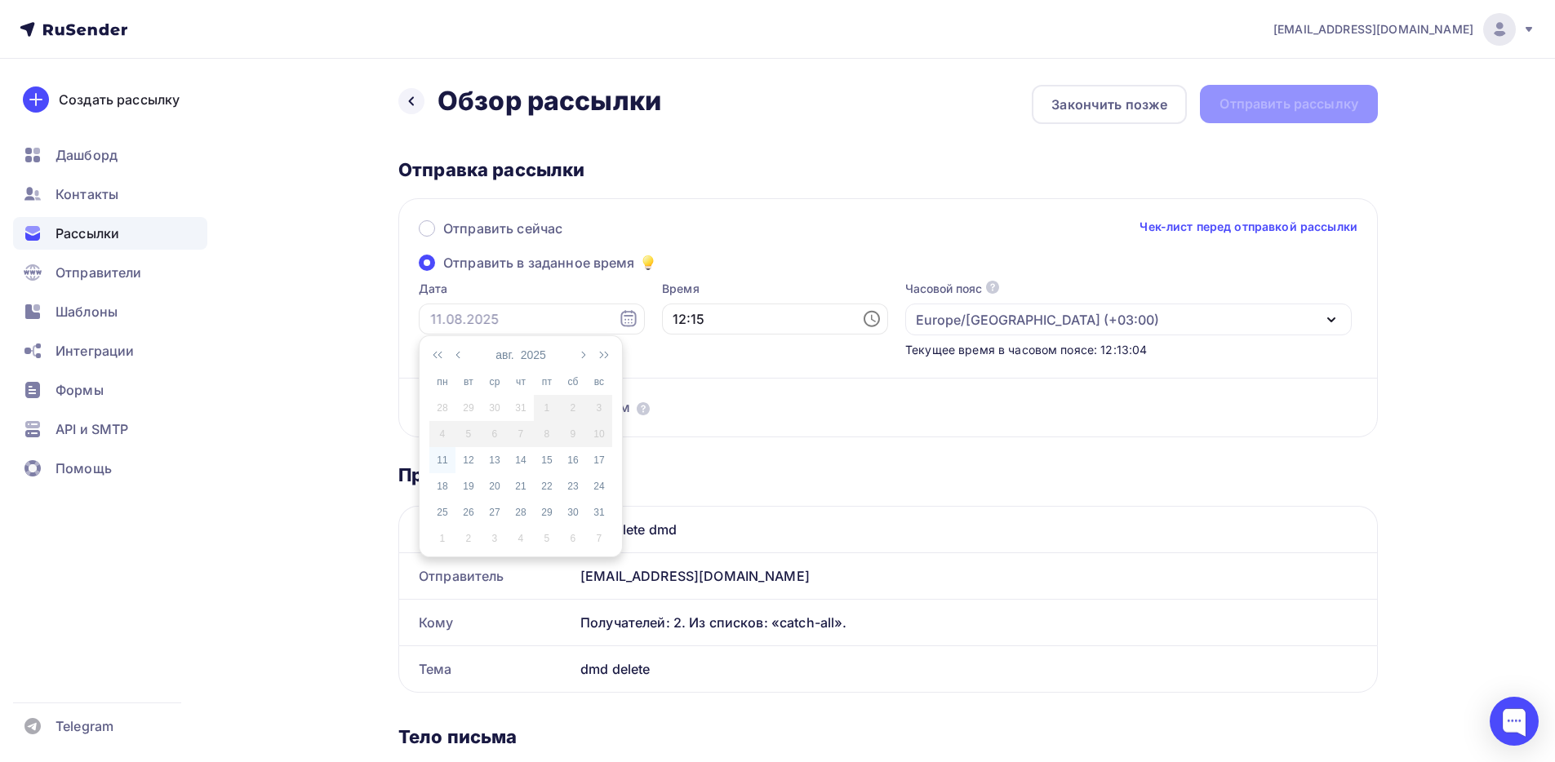
click at [442, 463] on div "11" at bounding box center [442, 460] width 26 height 15
type input "[DATE]"
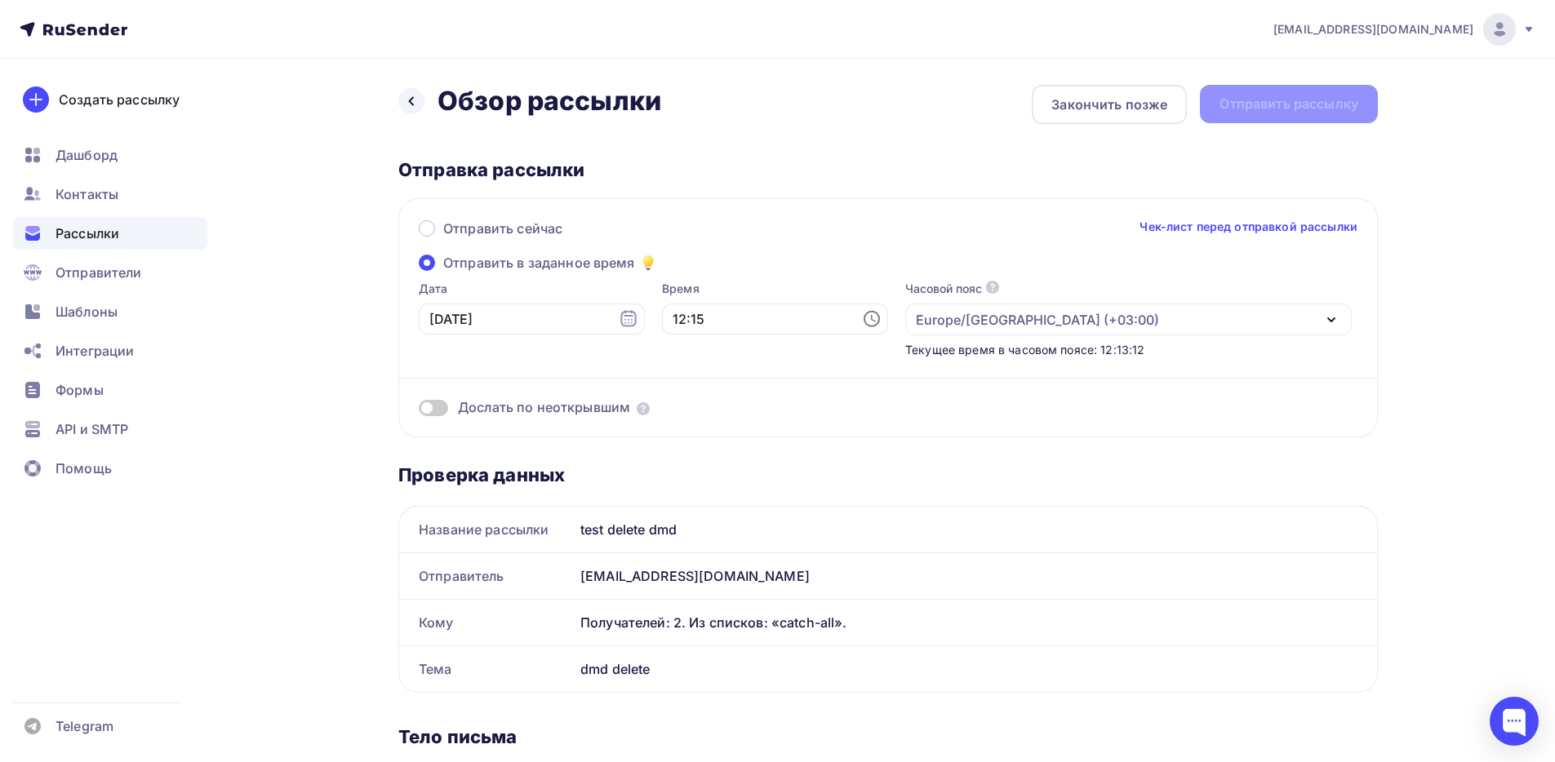
click at [1265, 102] on div "Назад Обзор рассылки Обзор рассылки Закончить позже Отправить рассылку" at bounding box center [888, 104] width 980 height 39
click at [1247, 106] on div "Назад Обзор рассылки Обзор рассылки Закончить позже Отправить рассылку" at bounding box center [888, 104] width 980 height 39
click at [916, 315] on div "Europe/Moscow (+03:00)" at bounding box center [1037, 320] width 243 height 20
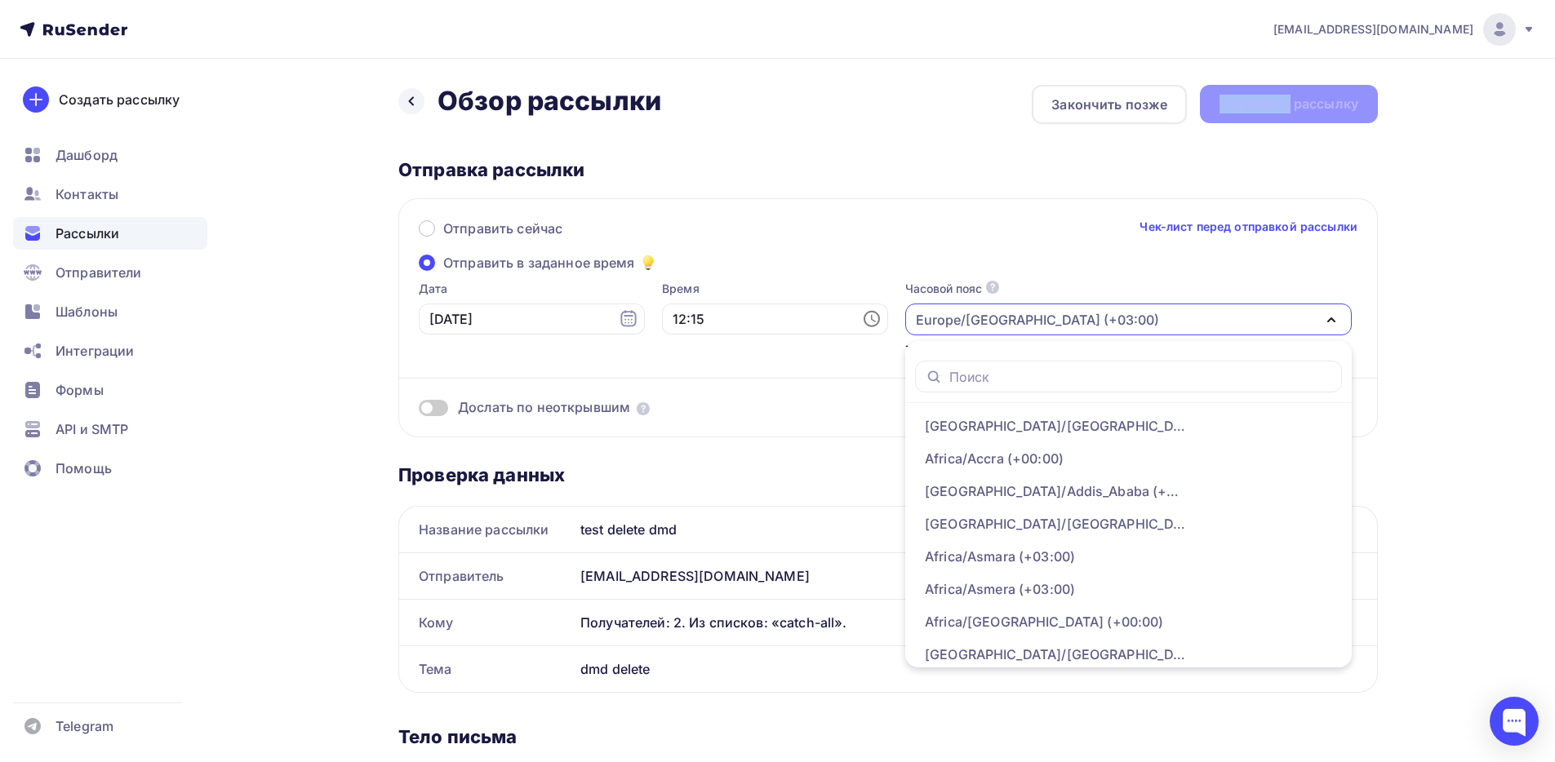
click at [916, 312] on div "Europe/Moscow (+03:00)" at bounding box center [1037, 320] width 243 height 20
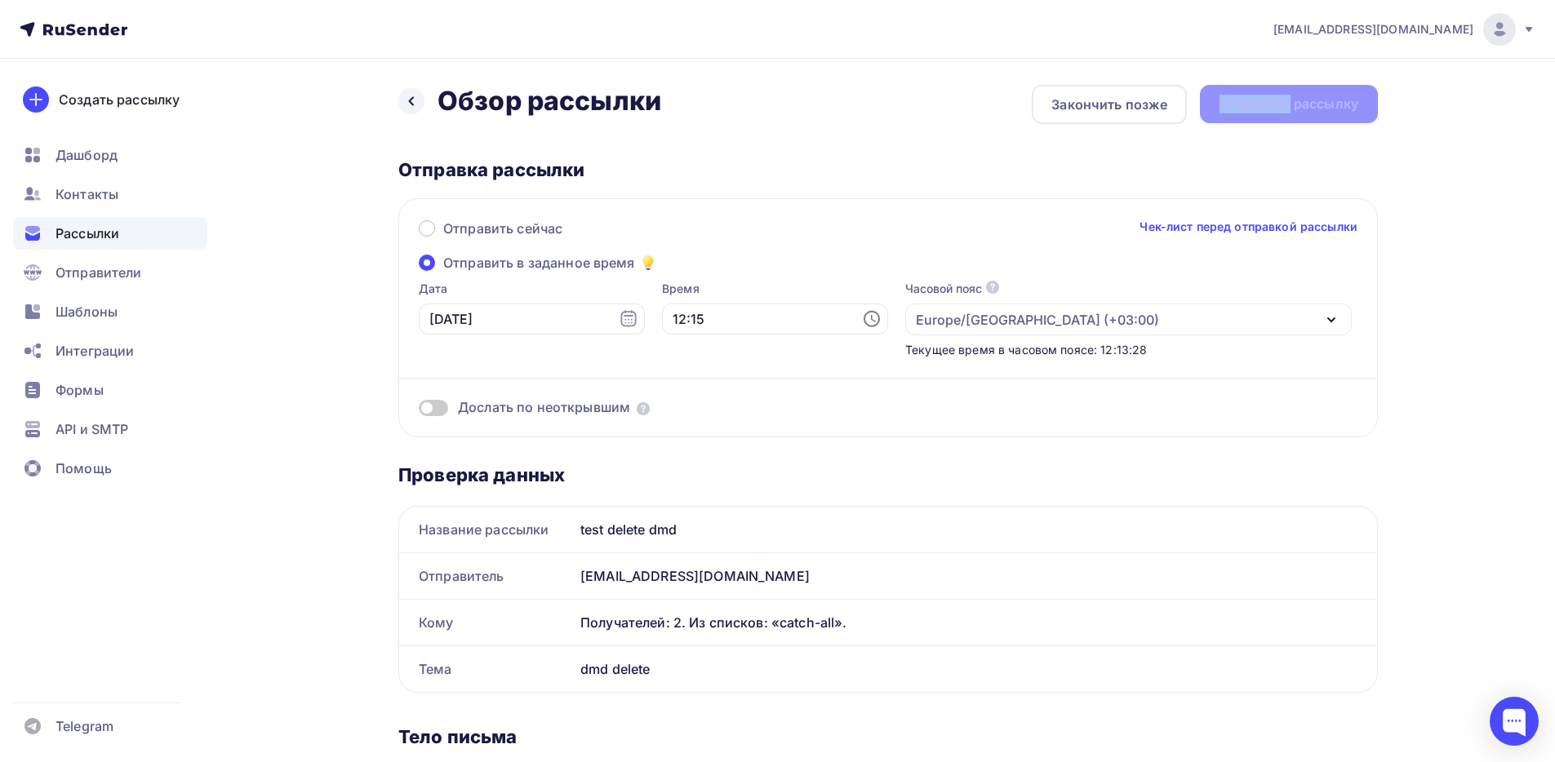
click at [916, 319] on div "Europe/Moscow (+03:00)" at bounding box center [1037, 320] width 243 height 20
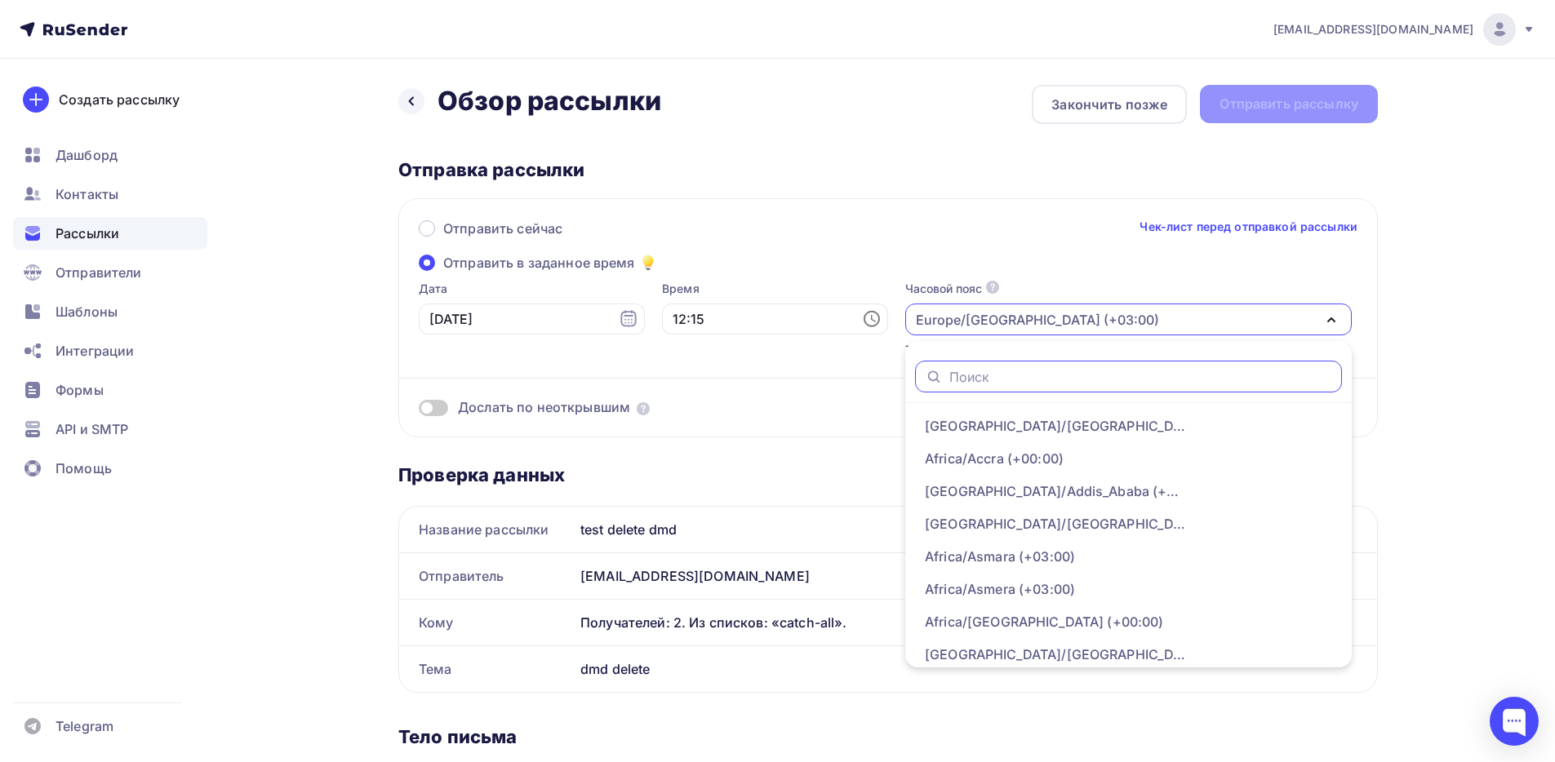
click at [949, 370] on input "text" at bounding box center [1140, 377] width 383 height 18
type input "europe"
type input "moscow"
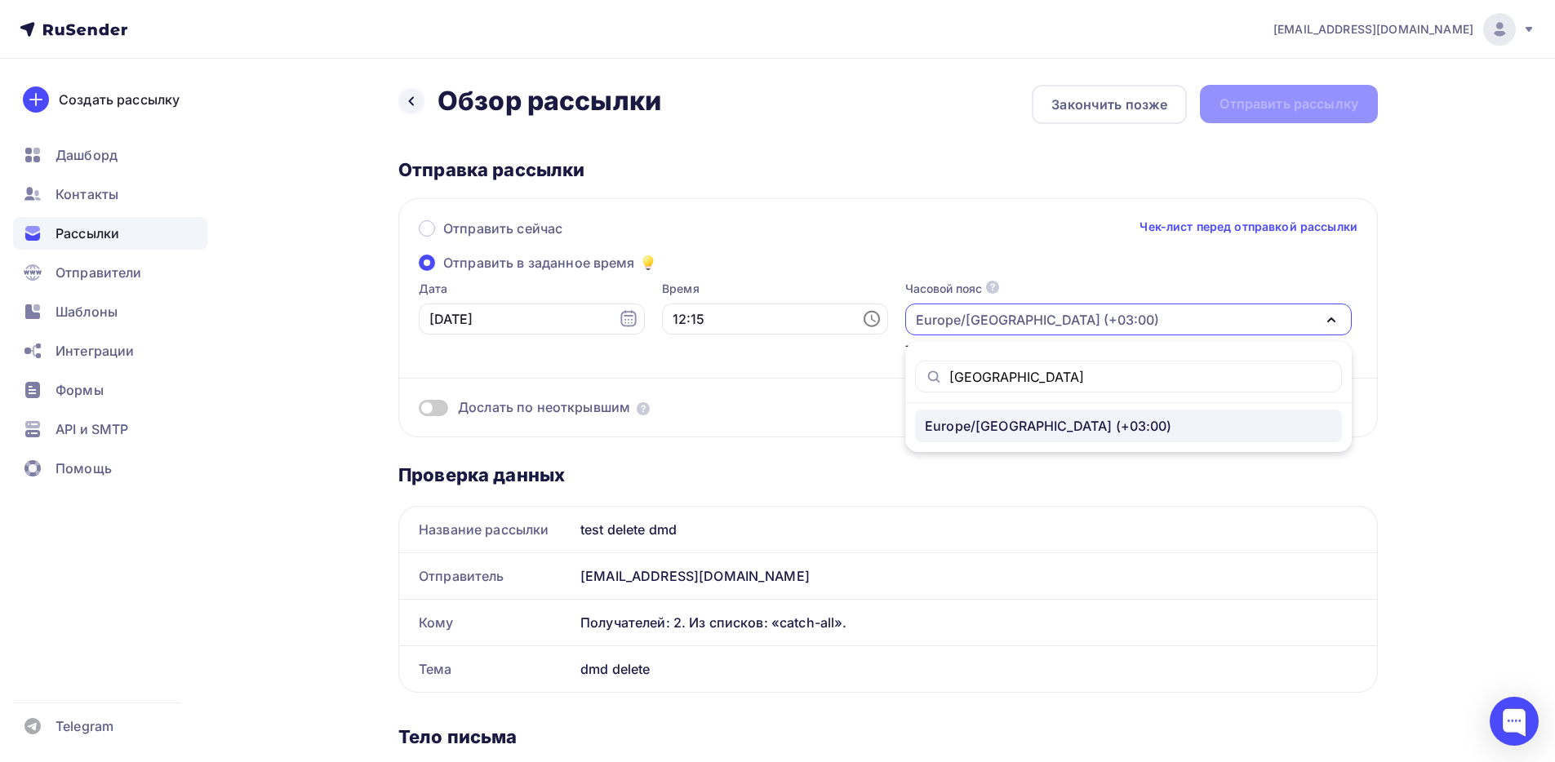
click at [925, 421] on div "Europe/Moscow (+03:00)" at bounding box center [1048, 426] width 247 height 20
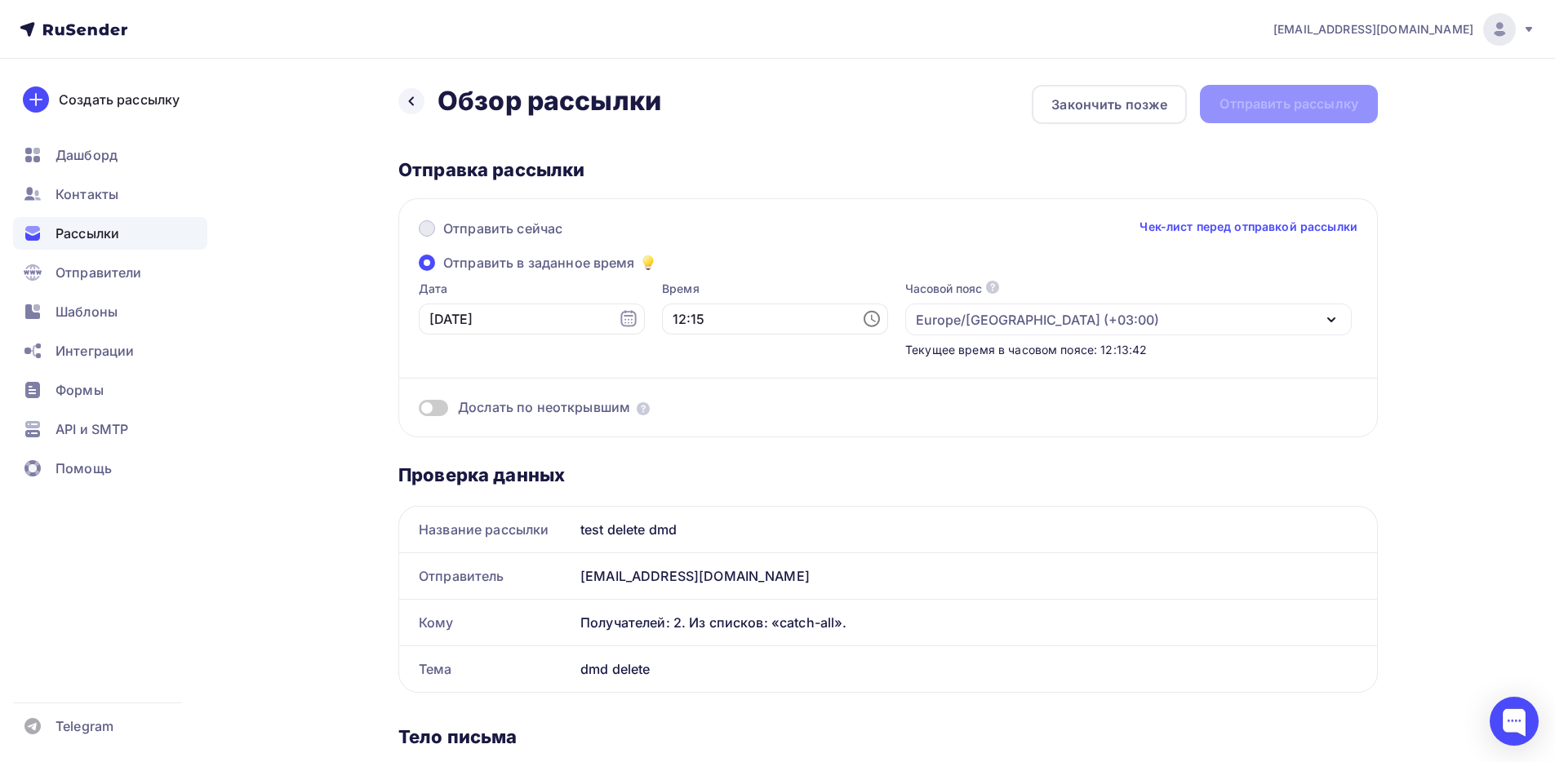
click at [467, 226] on span "Отправить сейчас" at bounding box center [502, 229] width 119 height 20
click at [443, 238] on input "Отправить сейчас" at bounding box center [443, 238] width 0 height 0
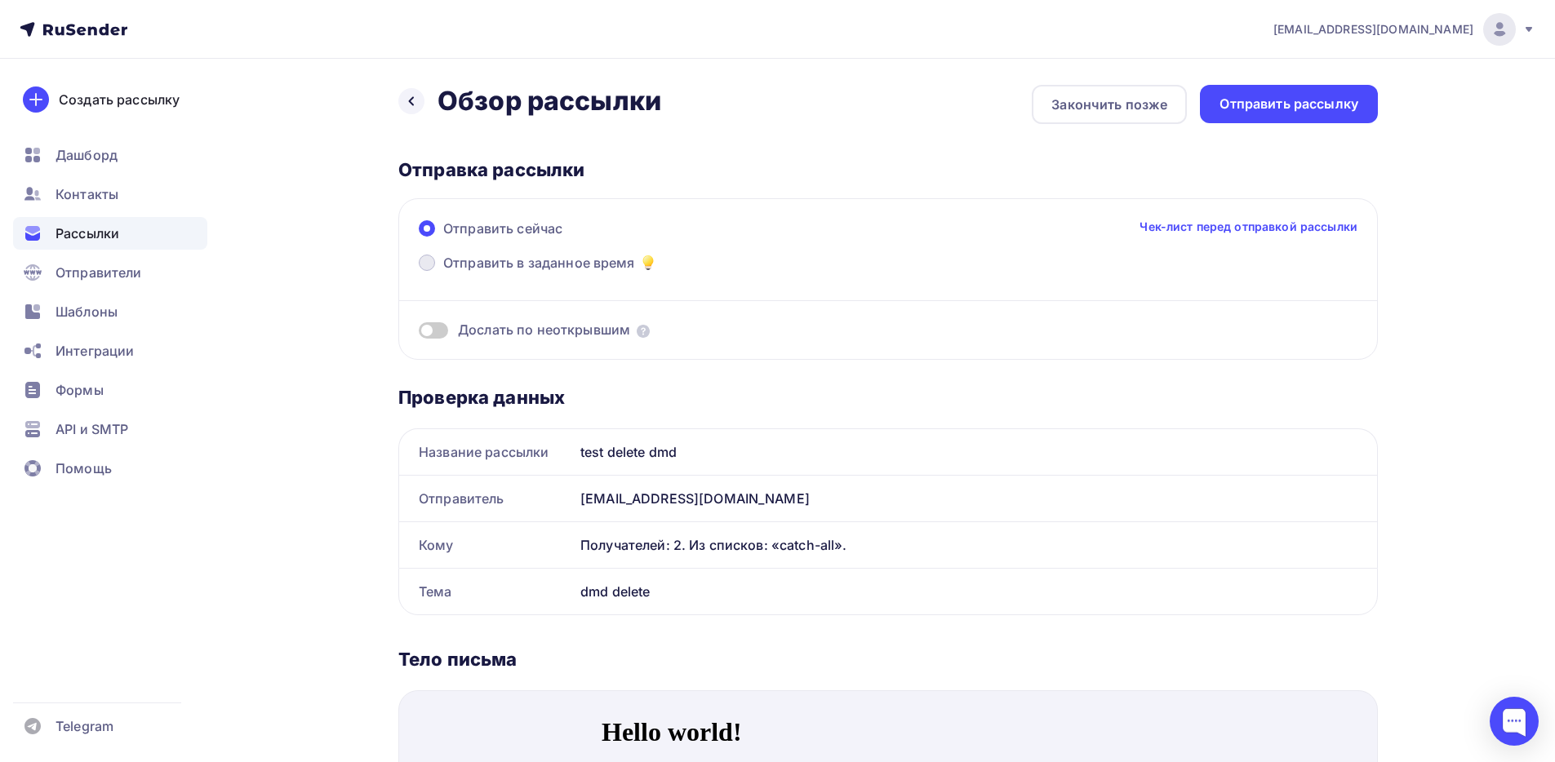
click at [456, 256] on span "Отправить в заданное время" at bounding box center [539, 263] width 192 height 20
click at [443, 273] on input "Отправить в заданное время" at bounding box center [443, 273] width 0 height 0
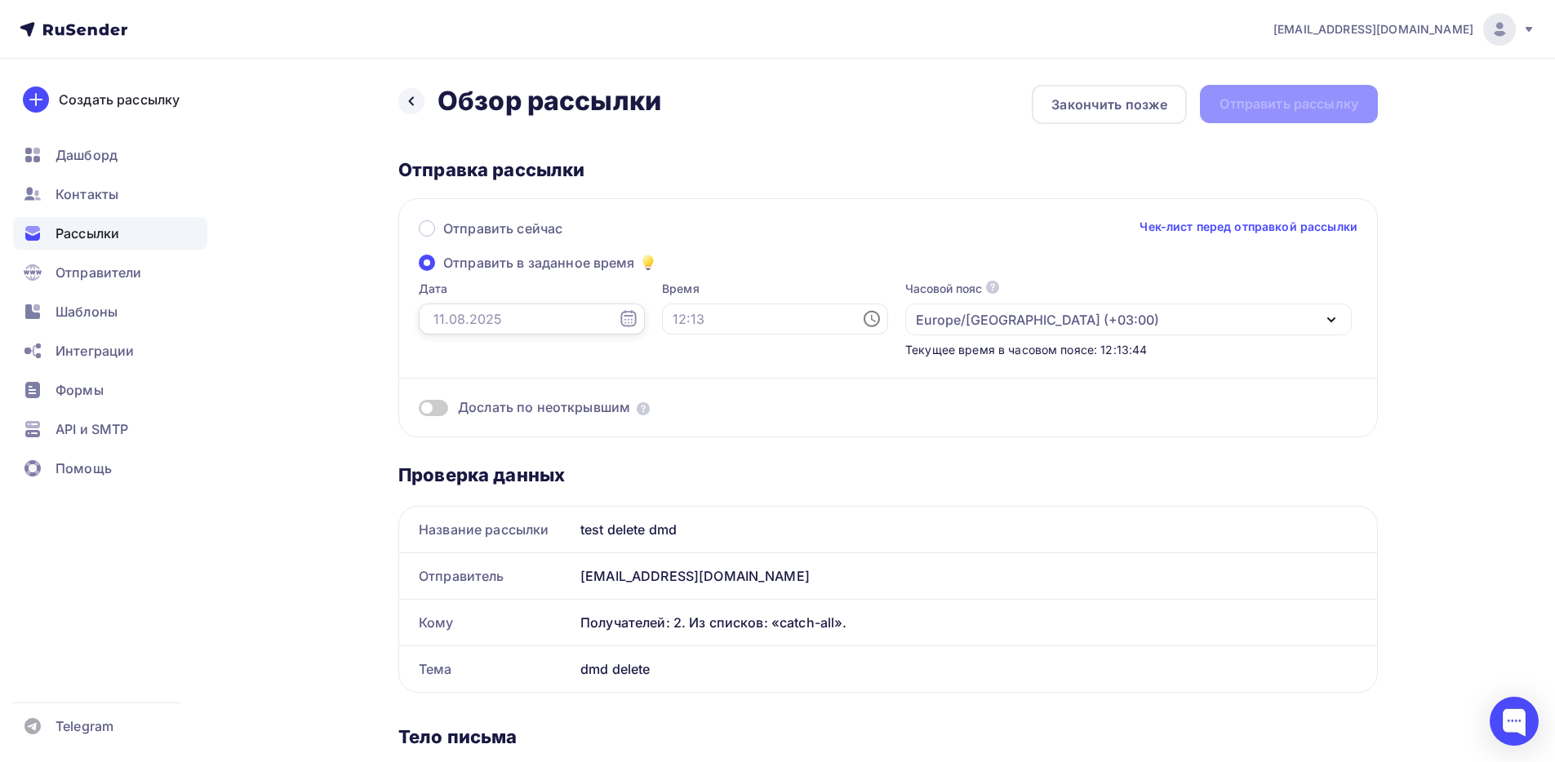
click at [504, 327] on input "text" at bounding box center [532, 319] width 226 height 31
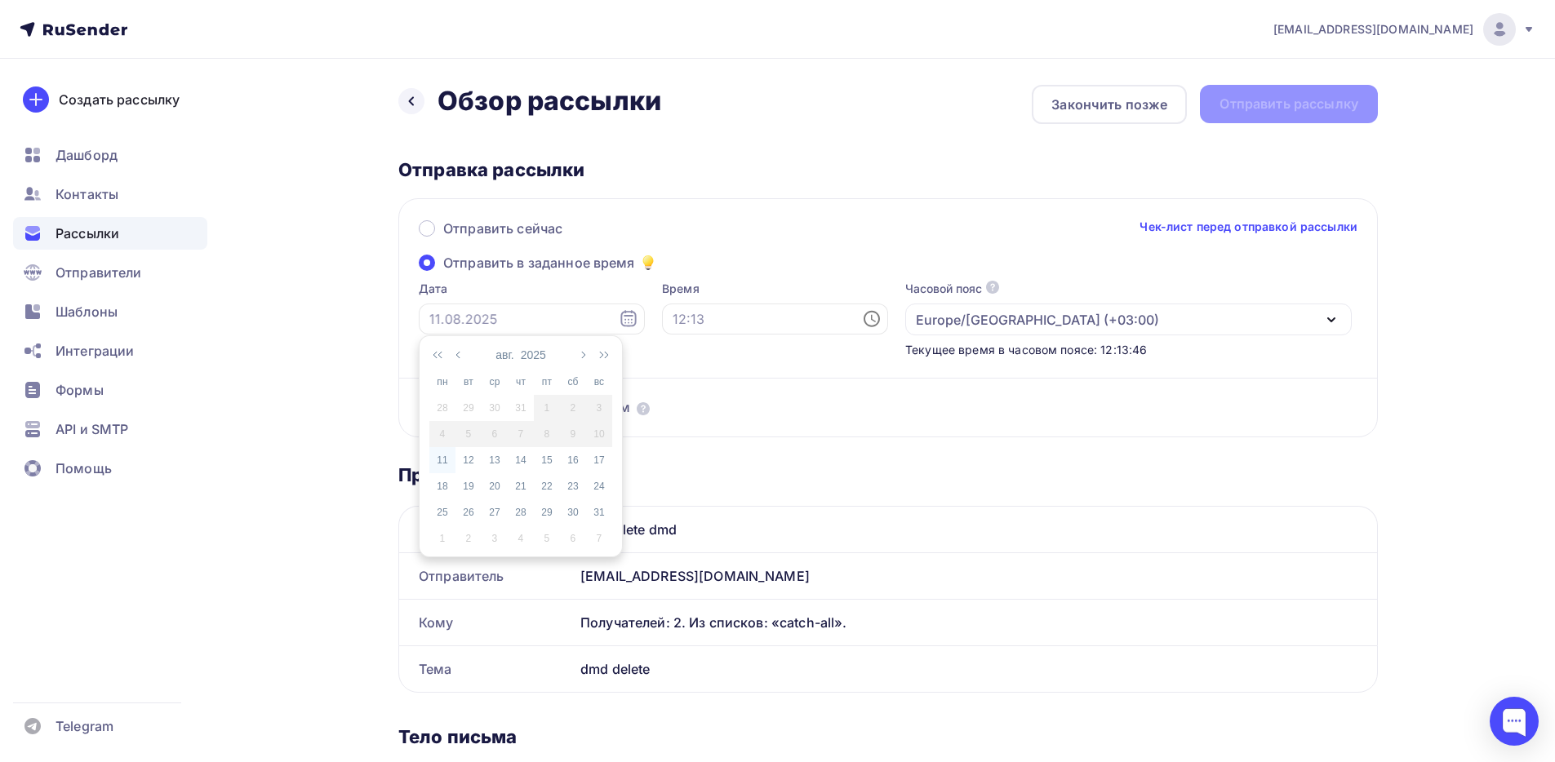
click at [438, 457] on div "11" at bounding box center [442, 460] width 26 height 15
type input "[DATE]"
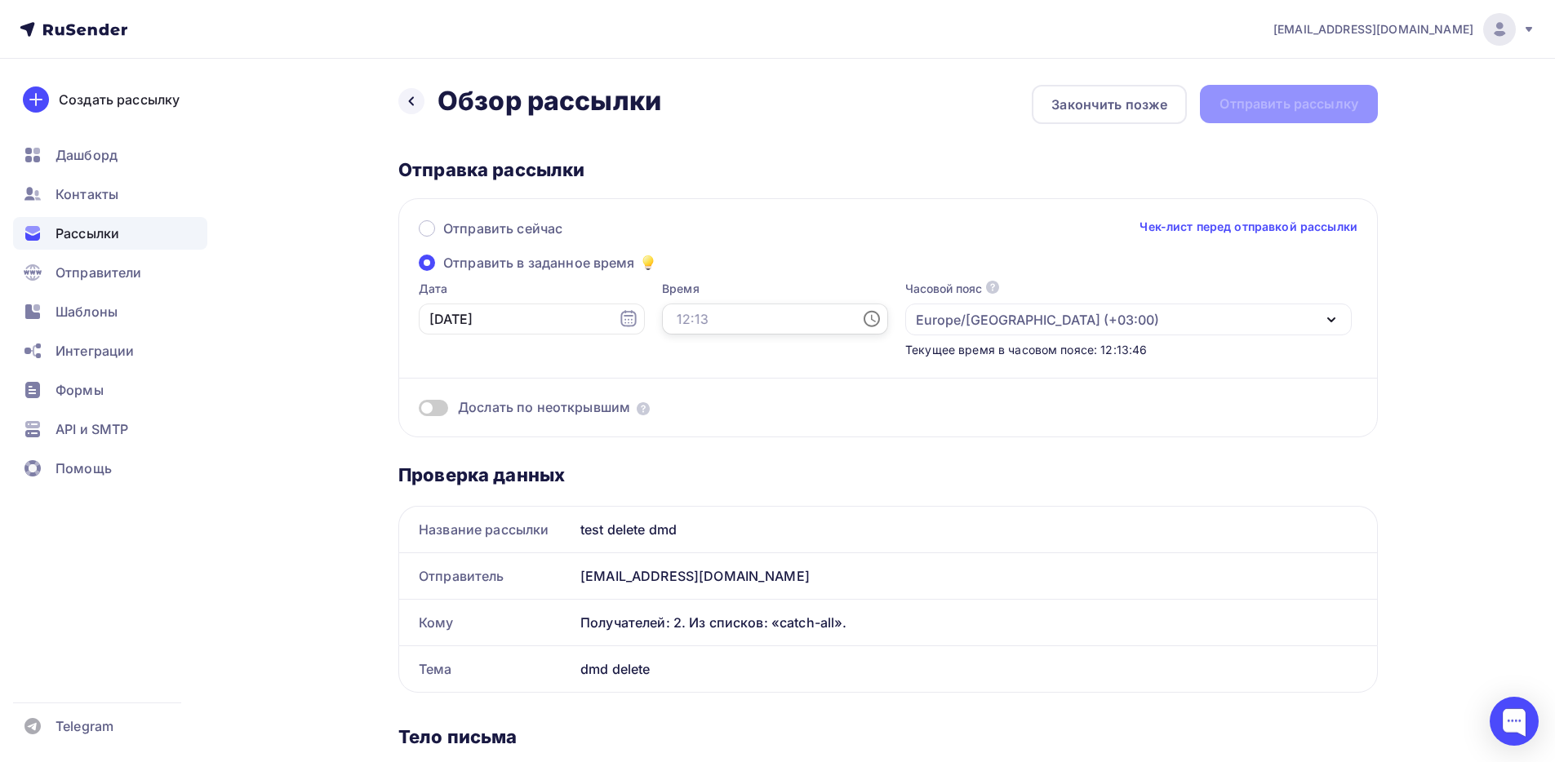
click at [662, 318] on input "text" at bounding box center [775, 319] width 226 height 31
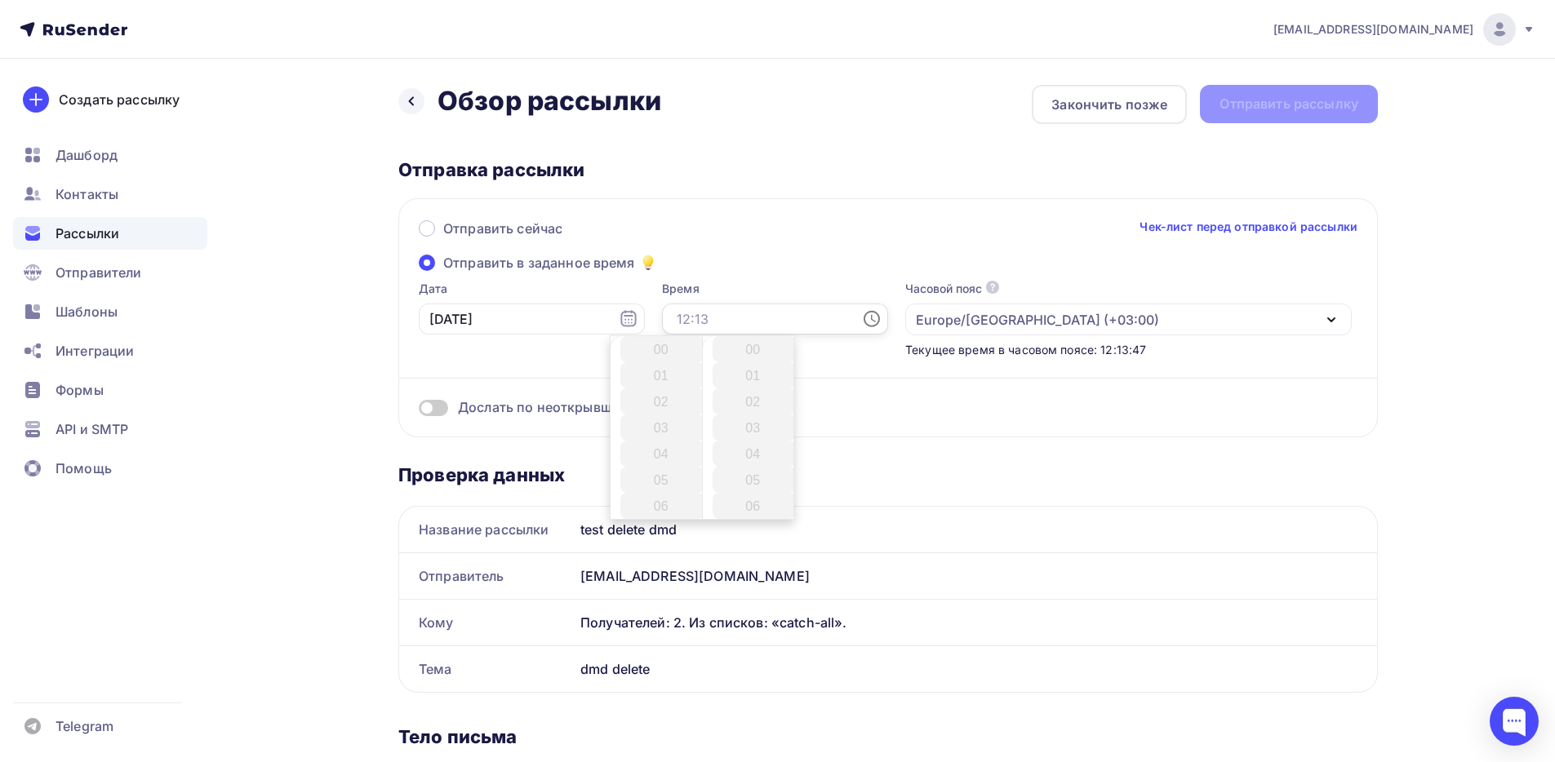
click at [673, 308] on input "text" at bounding box center [775, 319] width 226 height 31
click at [676, 318] on input "text" at bounding box center [775, 319] width 226 height 31
type input "12:17"
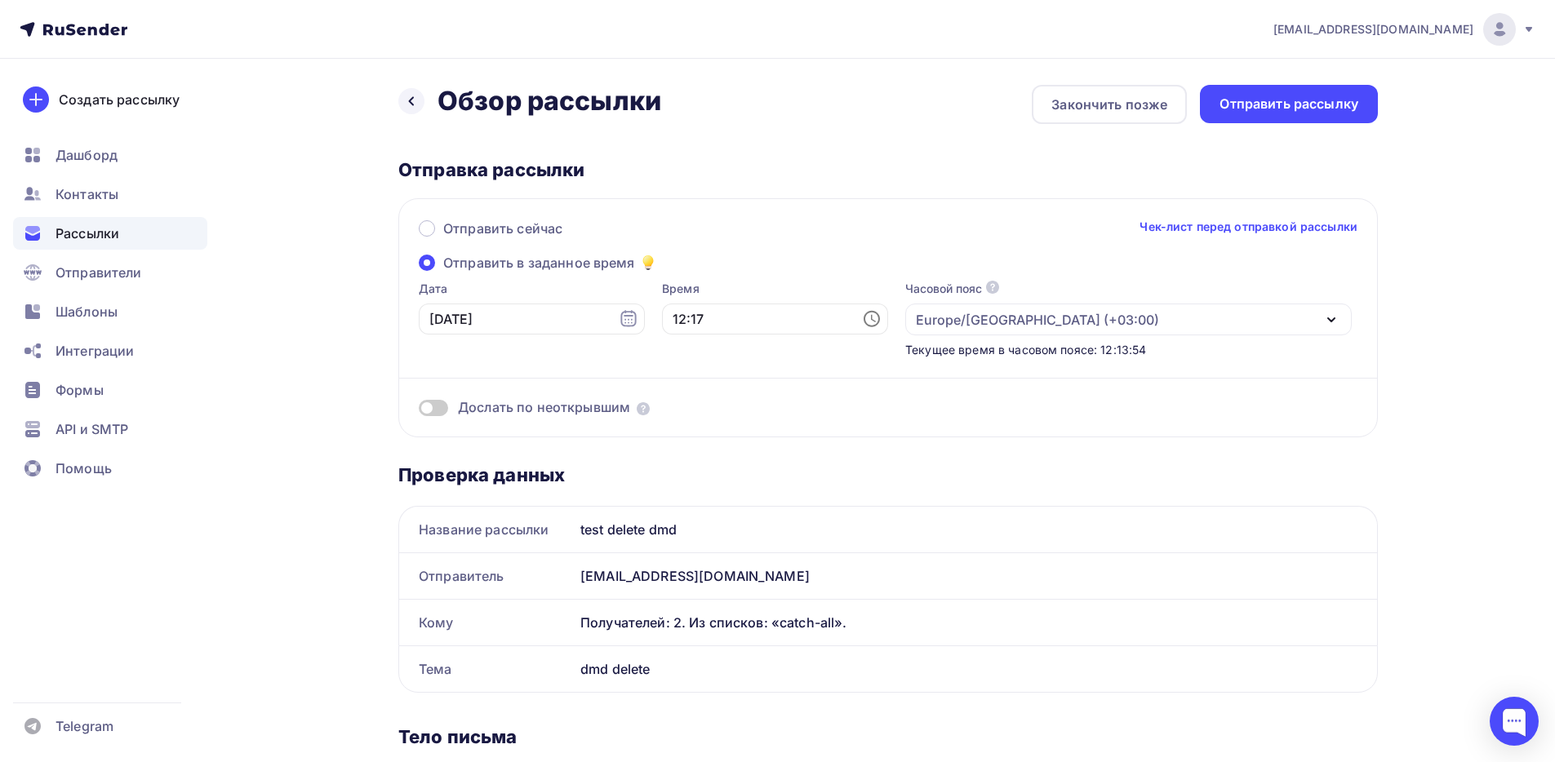
click at [916, 312] on div "Europe/Moscow (+03:00)" at bounding box center [1037, 320] width 243 height 20
click at [1237, 109] on div "Отправить рассылку" at bounding box center [1289, 104] width 139 height 19
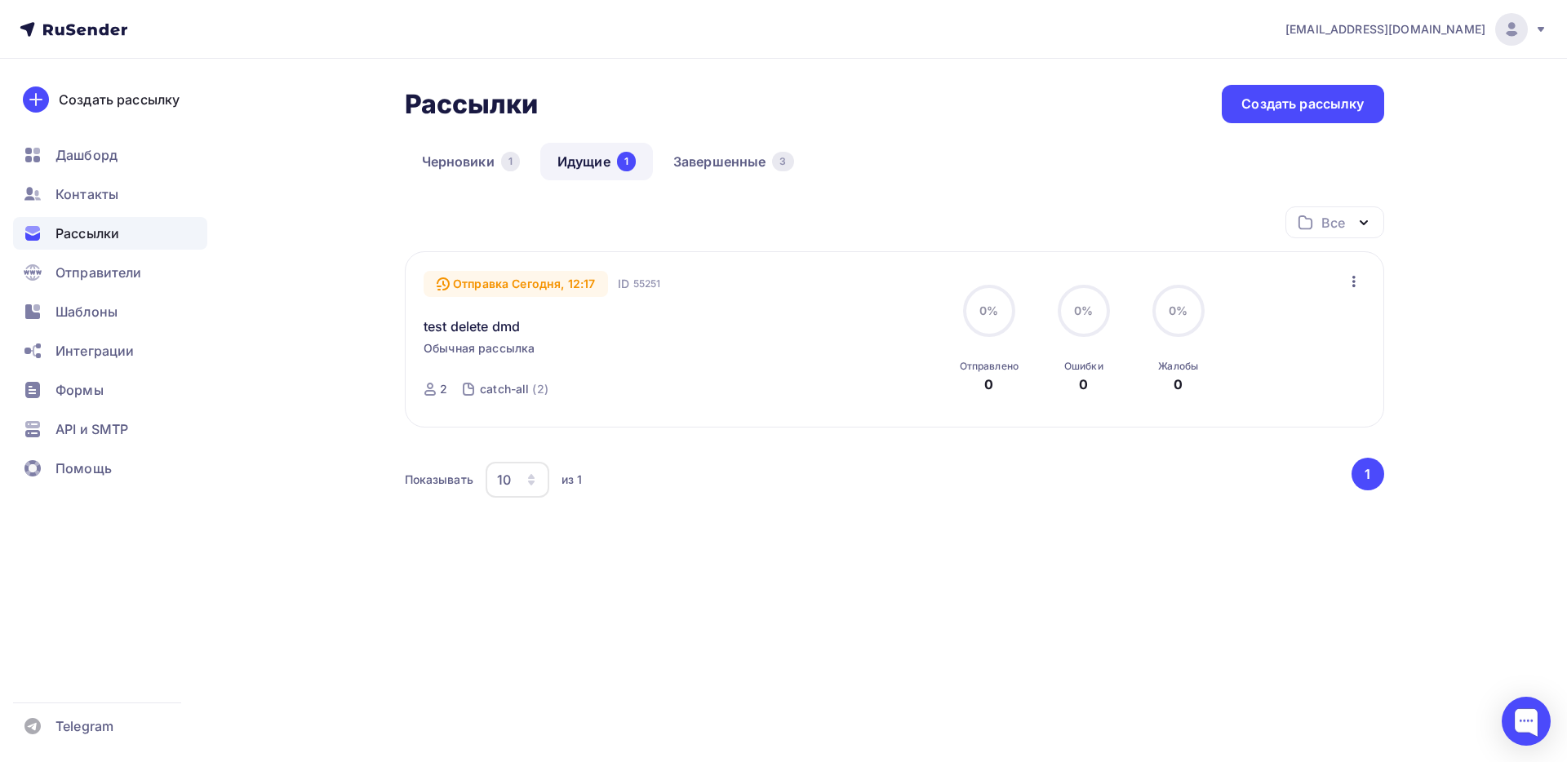
click at [646, 285] on span "55251" at bounding box center [647, 284] width 28 height 16
copy span "55251"
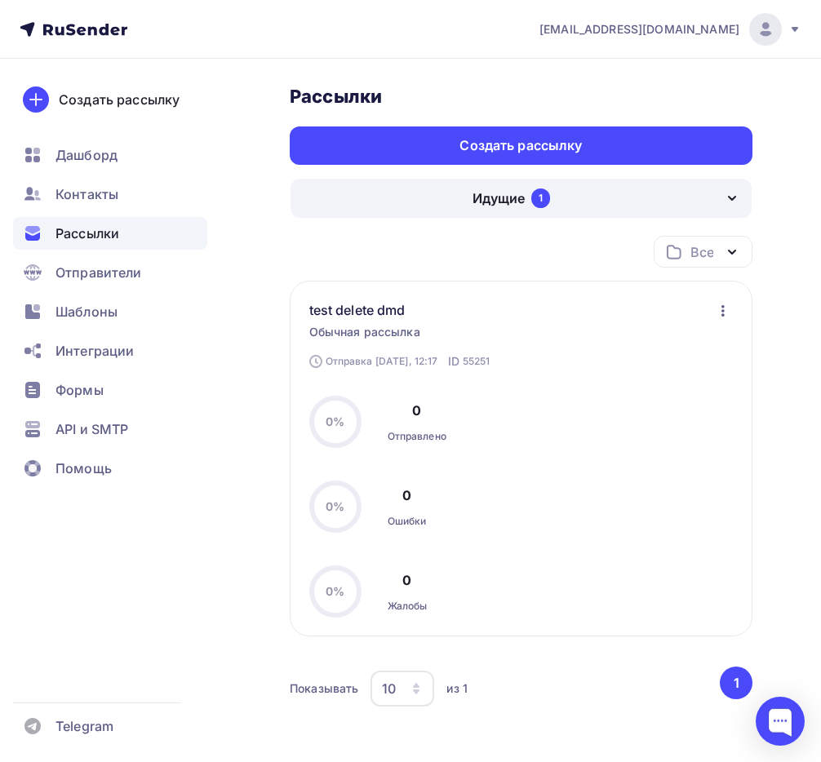
click at [106, 232] on span "Рассылки" at bounding box center [88, 234] width 64 height 20
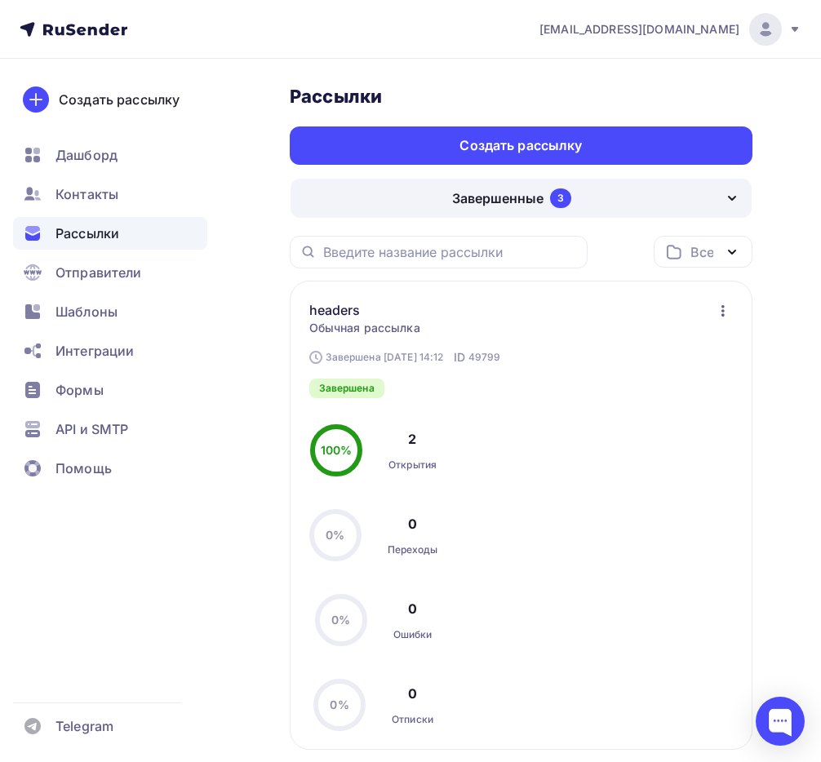
click at [438, 191] on div "Завершенные 3" at bounding box center [521, 198] width 461 height 39
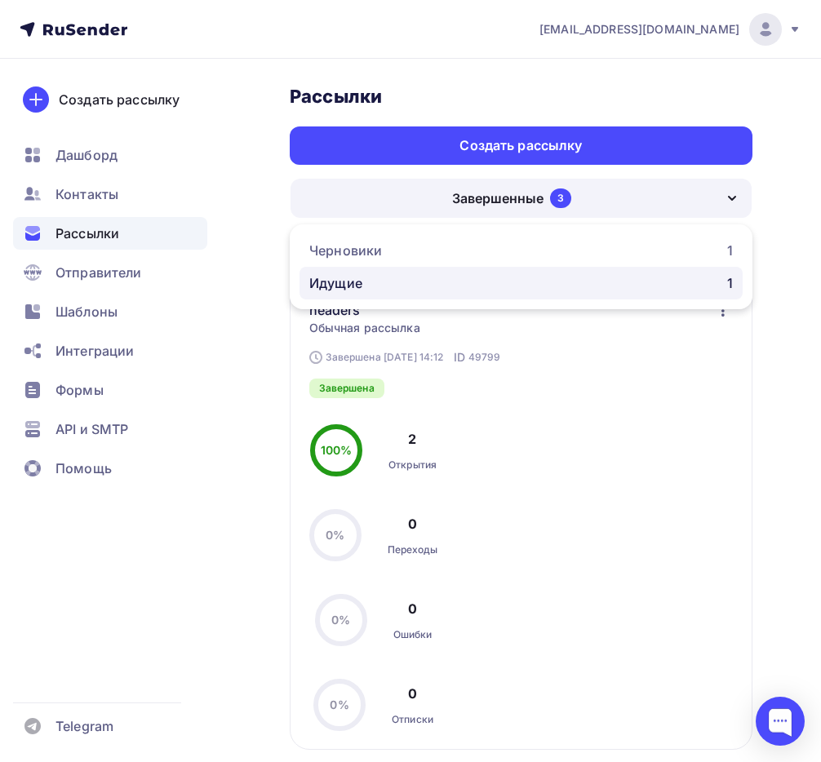
click at [392, 279] on div "Идущие 1" at bounding box center [521, 283] width 424 height 20
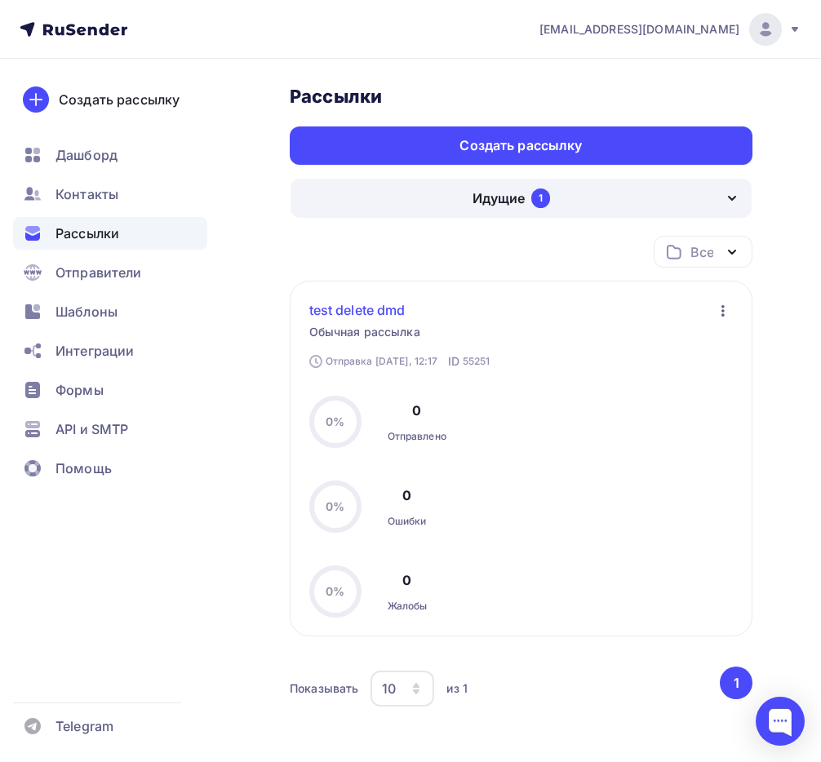
click at [362, 309] on link "test delete dmd" at bounding box center [370, 310] width 122 height 20
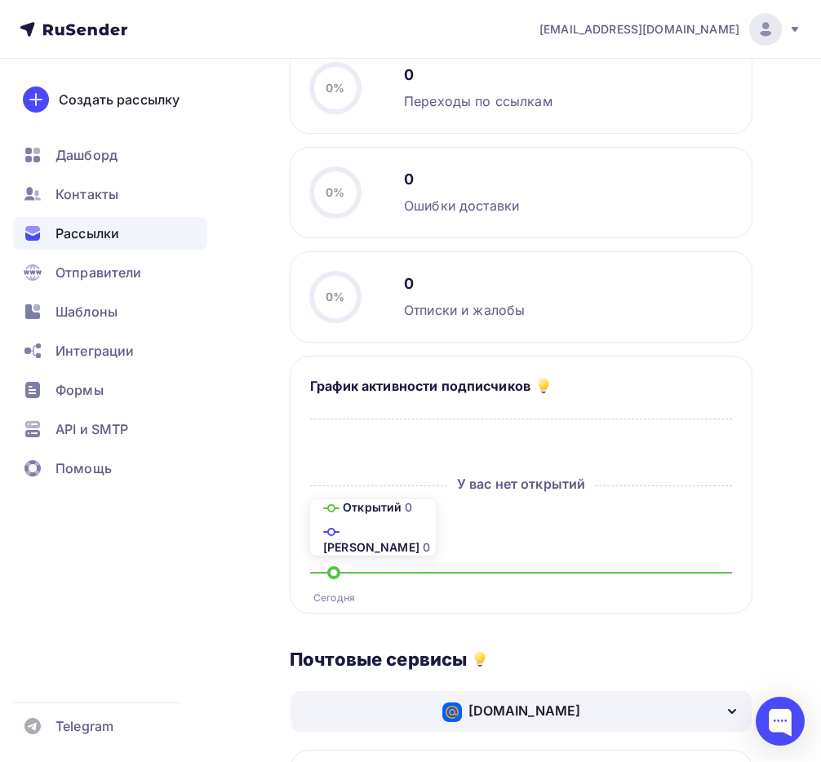
scroll to position [416, 0]
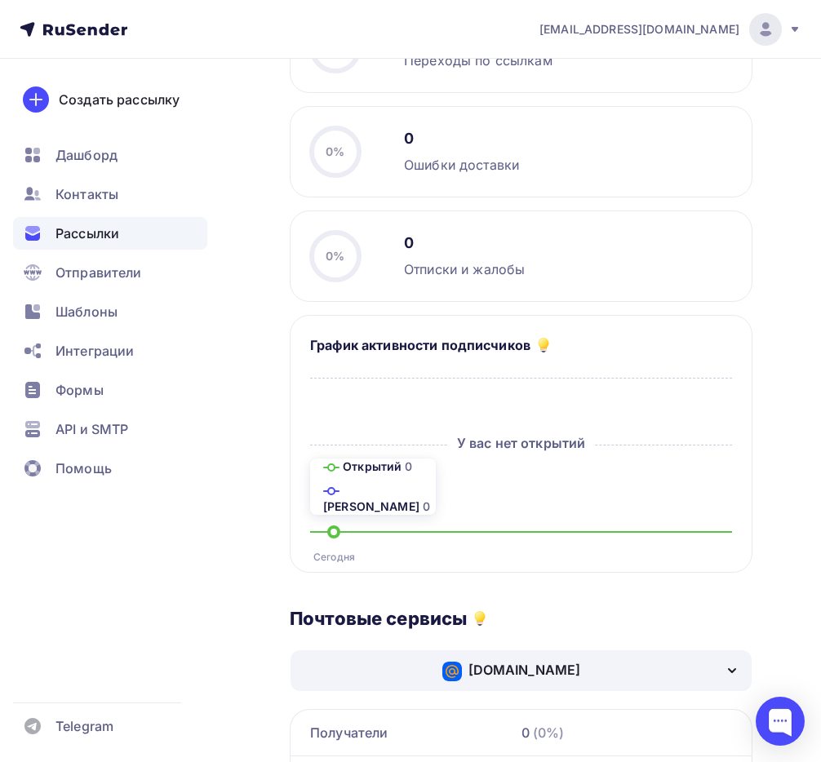
click at [263, 493] on div "Назад test delete dmd test delete dmd Отправка Сегодня, 12:17 #55251 Статистика…" at bounding box center [410, 333] width 821 height 1383
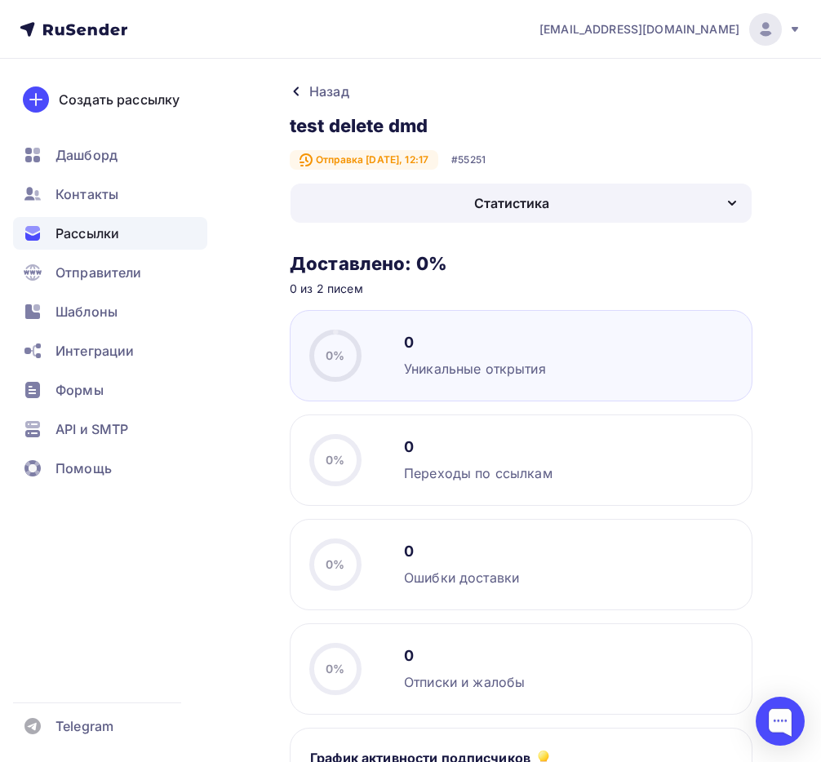
scroll to position [0, 0]
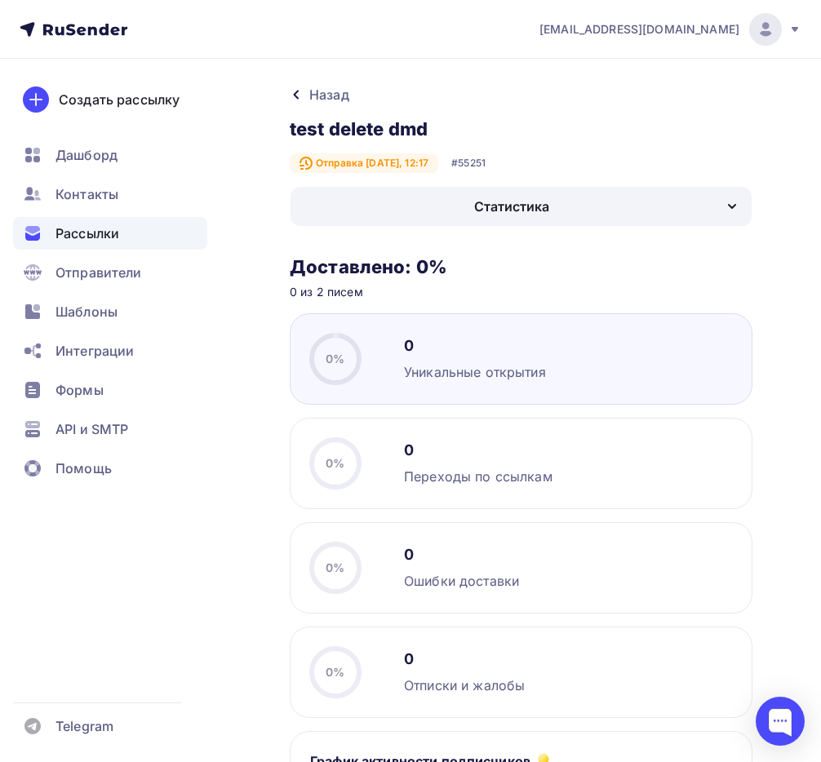
click at [485, 167] on div "#55251" at bounding box center [468, 163] width 34 height 13
copy div "55251"
click at [478, 170] on div "Отправка Сегодня, 12:17 #55251" at bounding box center [388, 163] width 196 height 20
click at [477, 162] on div "#55251" at bounding box center [468, 163] width 34 height 13
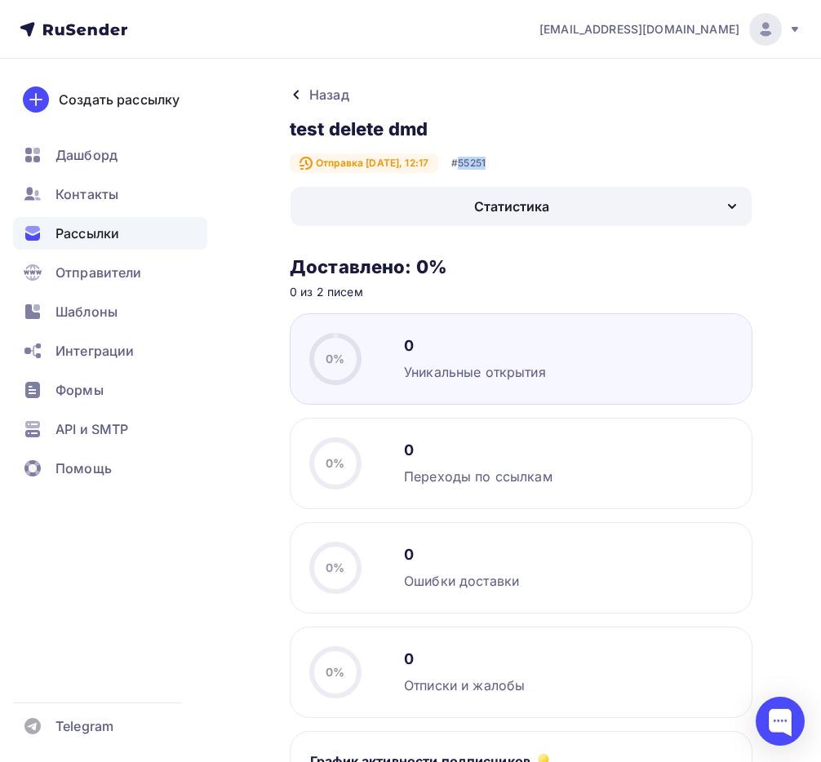
click at [477, 162] on div "#55251" at bounding box center [468, 163] width 34 height 13
click at [522, 152] on div "Назад test delete dmd test delete dmd Отправка Сегодня, 12:17 #55251" at bounding box center [521, 129] width 463 height 88
click at [481, 162] on div "#55251" at bounding box center [468, 163] width 34 height 13
click at [506, 167] on div "Отправка Сегодня, 12:17 #55251" at bounding box center [521, 163] width 463 height 20
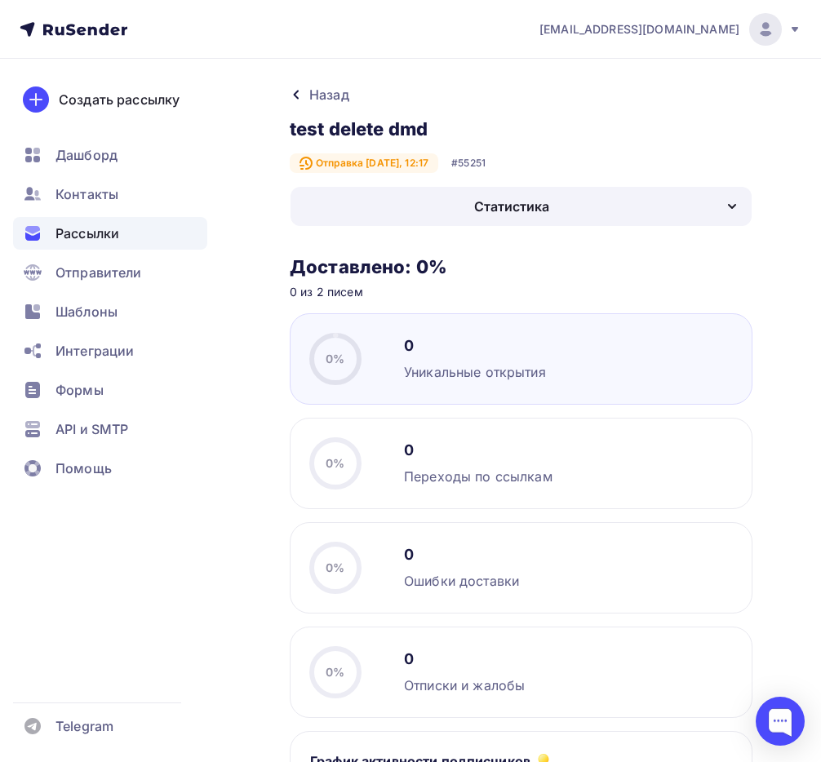
click at [486, 162] on div "#55251" at bounding box center [468, 163] width 34 height 13
click at [518, 162] on div "Отправка Сегодня, 12:17 #55251" at bounding box center [521, 163] width 463 height 20
click at [483, 163] on div "#55251" at bounding box center [468, 163] width 34 height 13
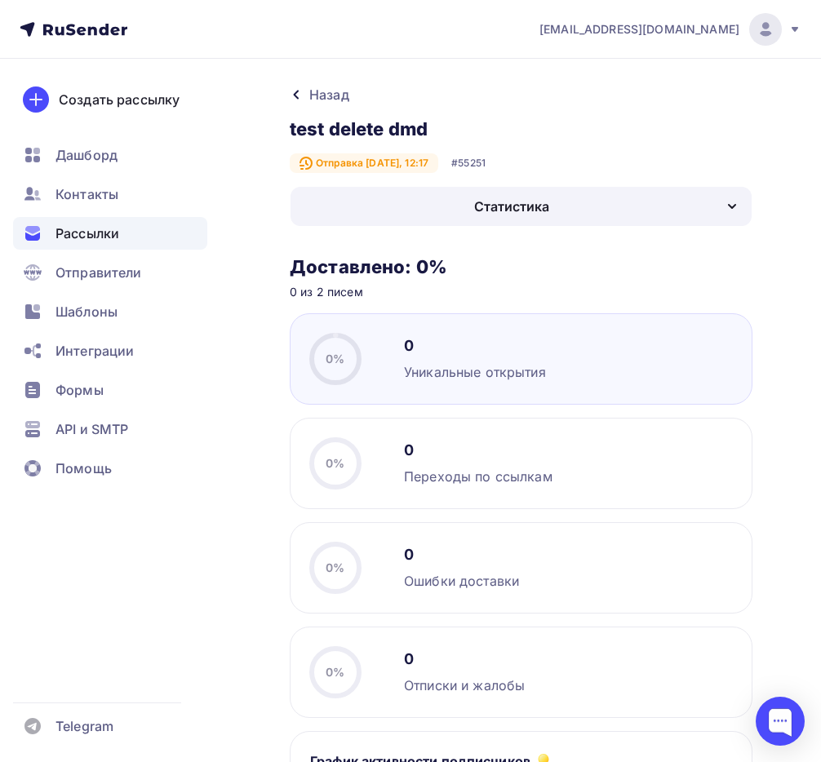
click at [504, 165] on div "Отправка Сегодня, 12:17 #55251" at bounding box center [521, 163] width 463 height 20
click at [485, 165] on div "#55251" at bounding box center [468, 163] width 34 height 13
click at [518, 166] on div "Отправка Сегодня, 12:17 #55251" at bounding box center [521, 163] width 463 height 20
drag, startPoint x: 497, startPoint y: 162, endPoint x: 464, endPoint y: 162, distance: 32.7
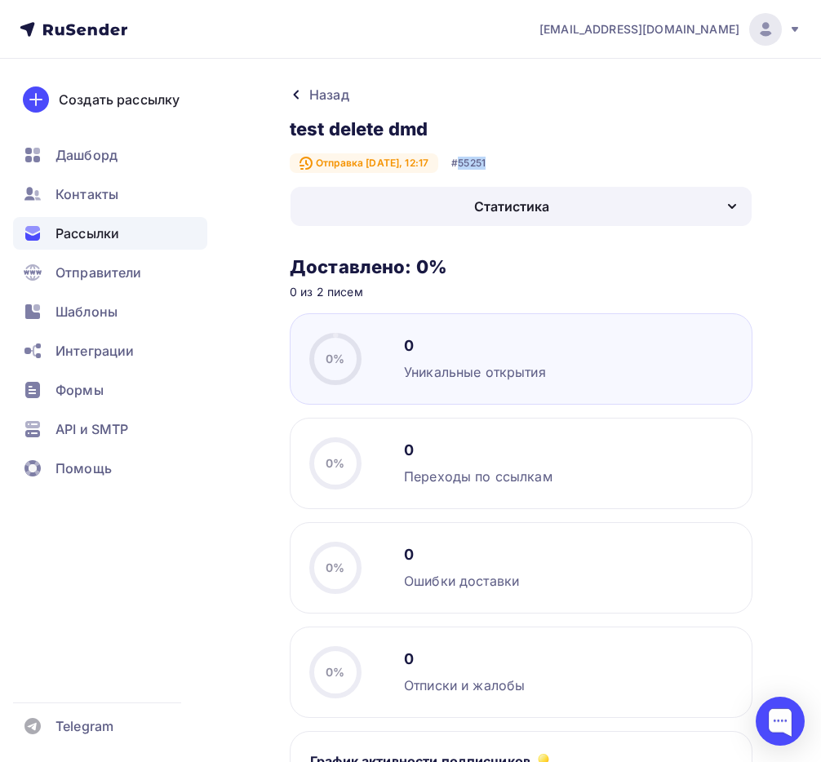
click at [464, 162] on div "Отправка Сегодня, 12:17 #55251" at bounding box center [521, 163] width 463 height 20
click at [471, 161] on div "#55251" at bounding box center [468, 163] width 34 height 13
drag, startPoint x: 469, startPoint y: 164, endPoint x: 516, endPoint y: 162, distance: 47.4
click at [516, 162] on div "Отправка Сегодня, 12:17 #55251" at bounding box center [521, 163] width 463 height 20
click at [521, 165] on div "Отправка Сегодня, 12:17 #55251" at bounding box center [521, 163] width 463 height 20
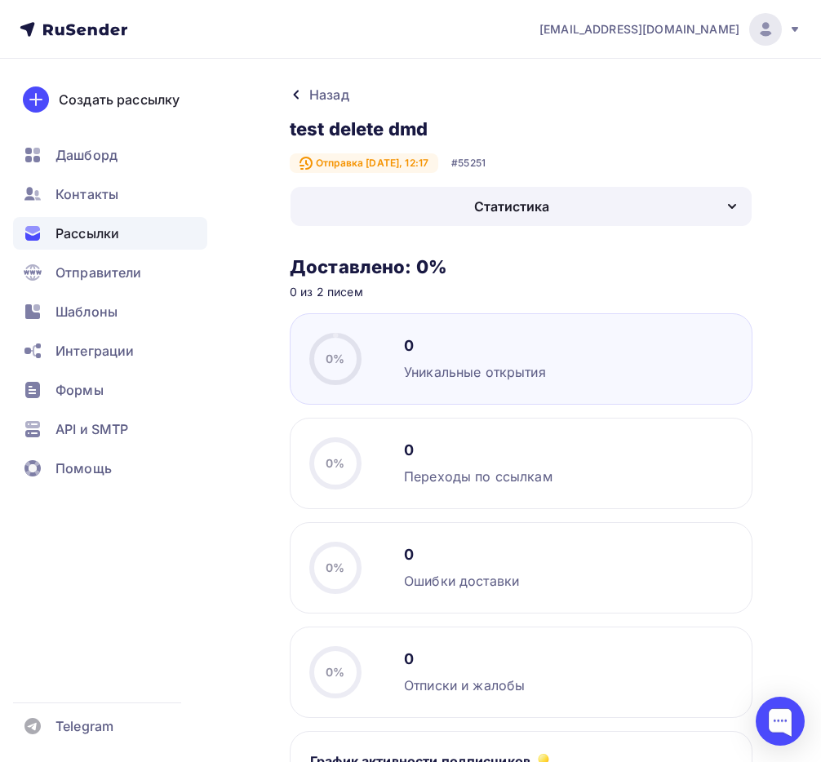
click at [478, 158] on div "#55251" at bounding box center [468, 163] width 34 height 13
click at [518, 154] on div "Отправка Сегодня, 12:17 #55251" at bounding box center [521, 163] width 463 height 20
click at [793, 29] on icon at bounding box center [795, 29] width 7 height 5
click at [451, 60] on div "Назад test delete dmd test delete dmd Отправка Сегодня, 12:17 #55251 Статистика…" at bounding box center [410, 750] width 821 height 1383
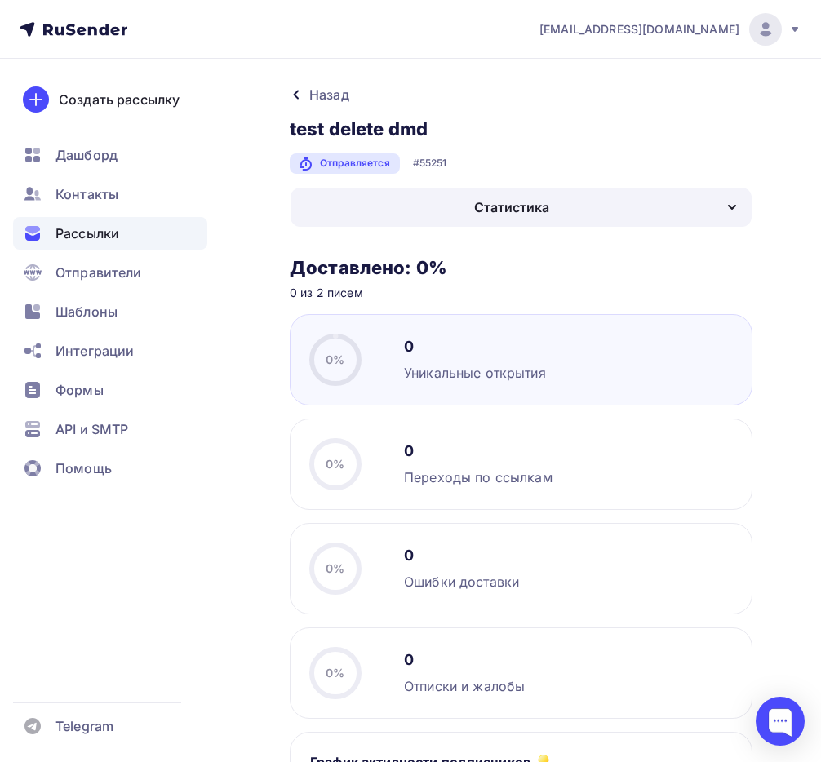
click at [112, 229] on span "Рассылки" at bounding box center [88, 234] width 64 height 20
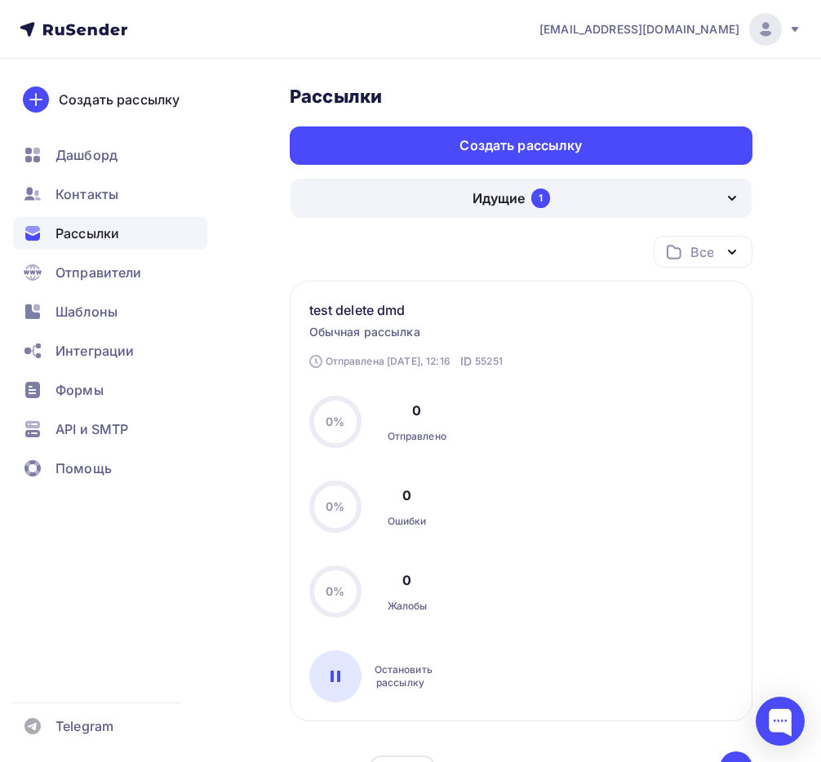
click at [472, 214] on div "Идущие 1" at bounding box center [521, 198] width 461 height 39
click at [251, 377] on div "Рассылки Рассылки Создать рассылку [GEOGRAPHIC_DATA] 1 Идущие 1 Завершенные 3 И…" at bounding box center [410, 509] width 821 height 900
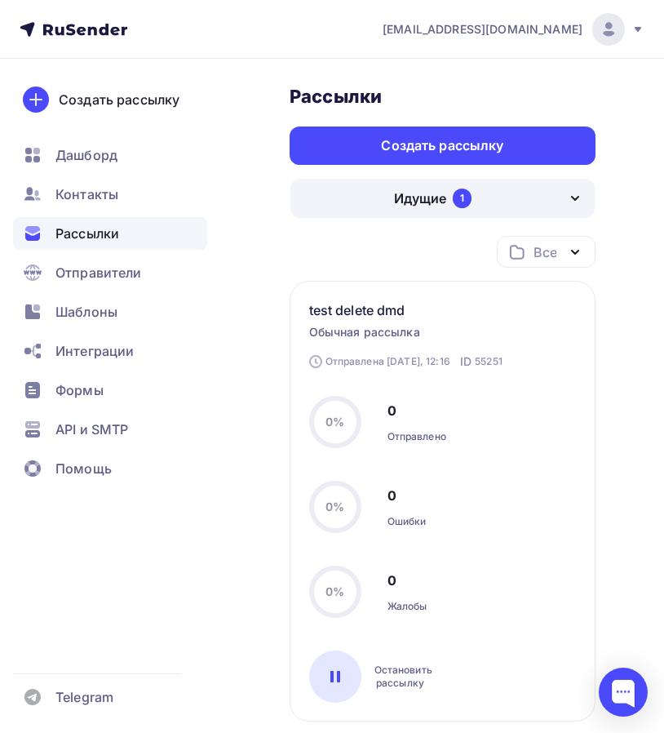
click at [414, 191] on div "Идущие" at bounding box center [420, 199] width 52 height 20
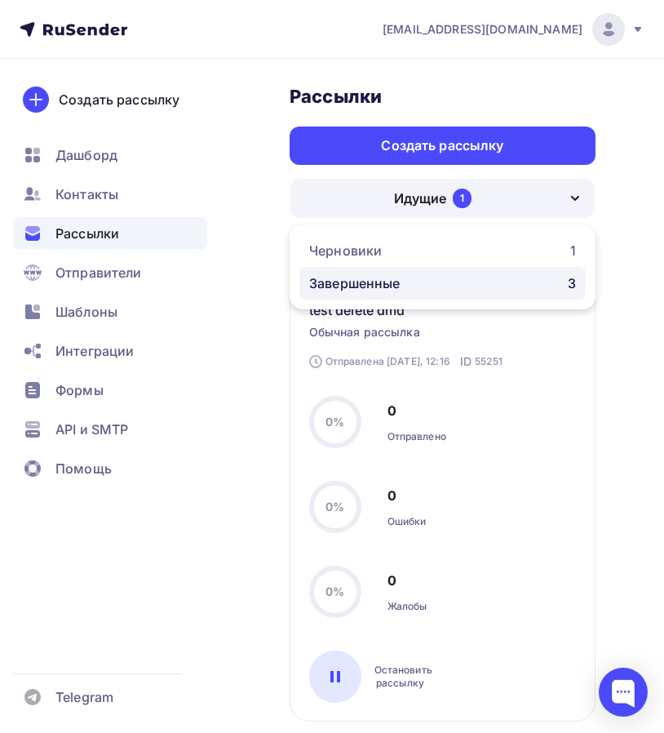
click at [384, 287] on div "Завершенные" at bounding box center [354, 283] width 91 height 20
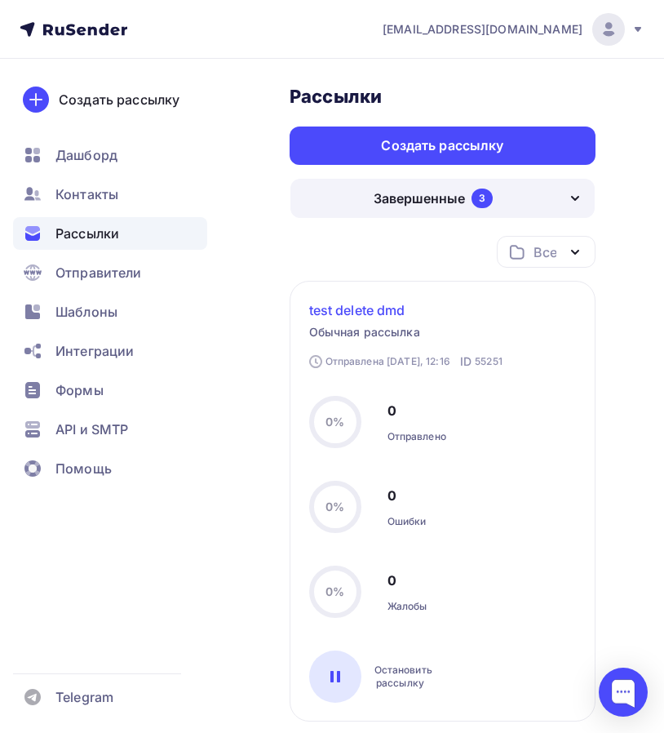
click at [369, 308] on link "test delete dmd" at bounding box center [370, 310] width 122 height 20
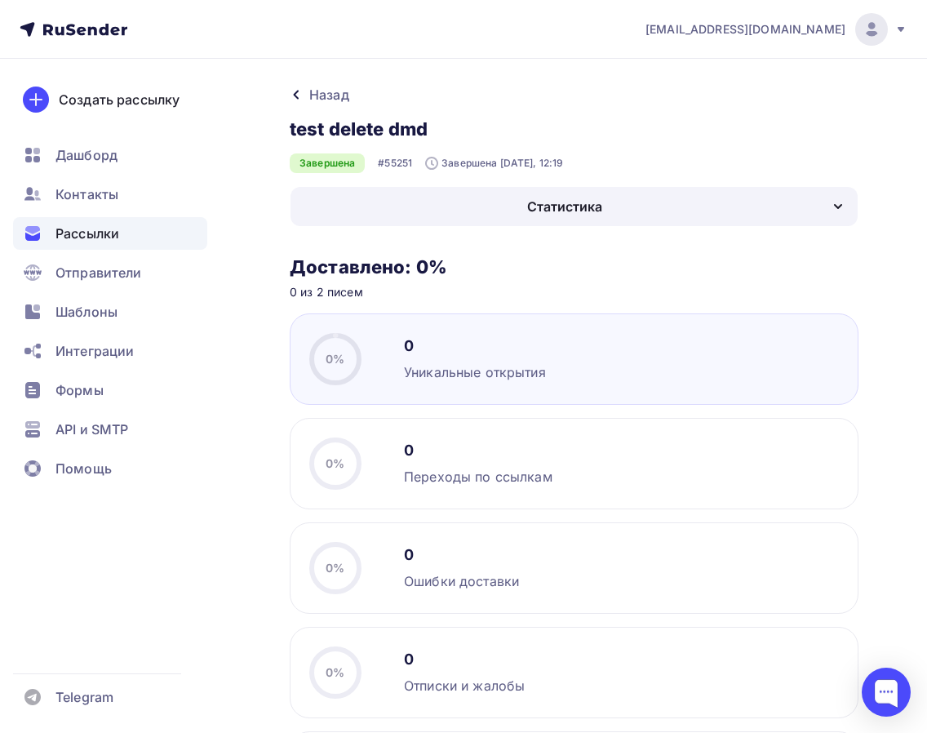
click at [300, 91] on icon at bounding box center [296, 94] width 13 height 13
